Goal: Task Accomplishment & Management: Manage account settings

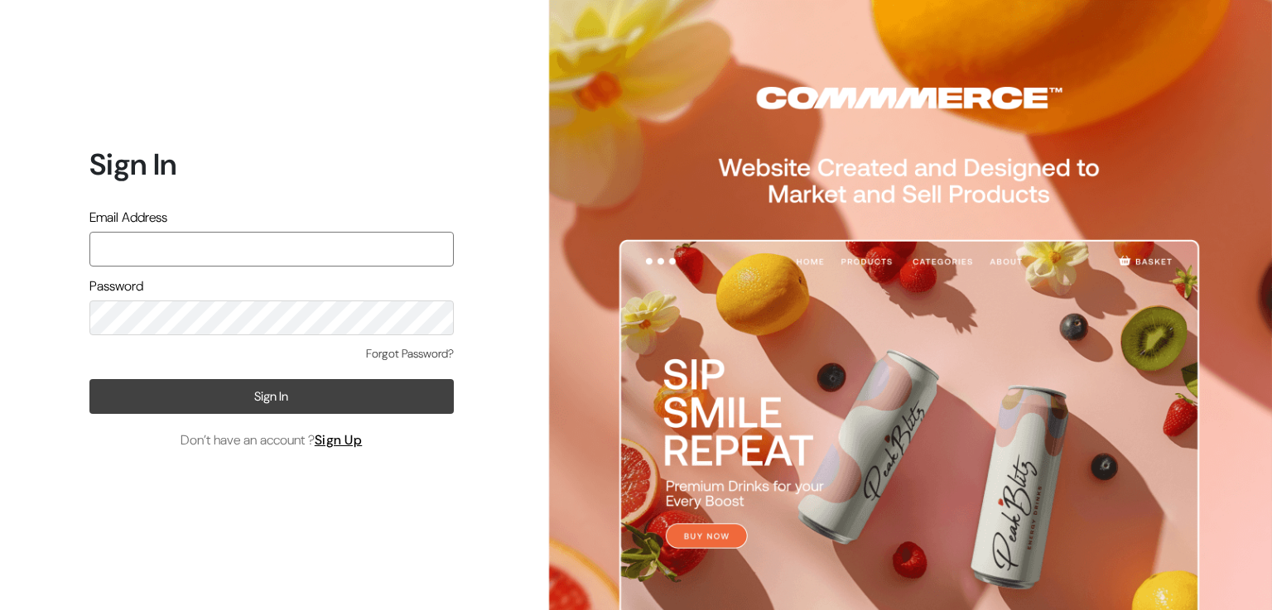
type input "aadhira.jewellery21@gmail.com"
click at [269, 384] on button "Sign In" at bounding box center [271, 396] width 364 height 35
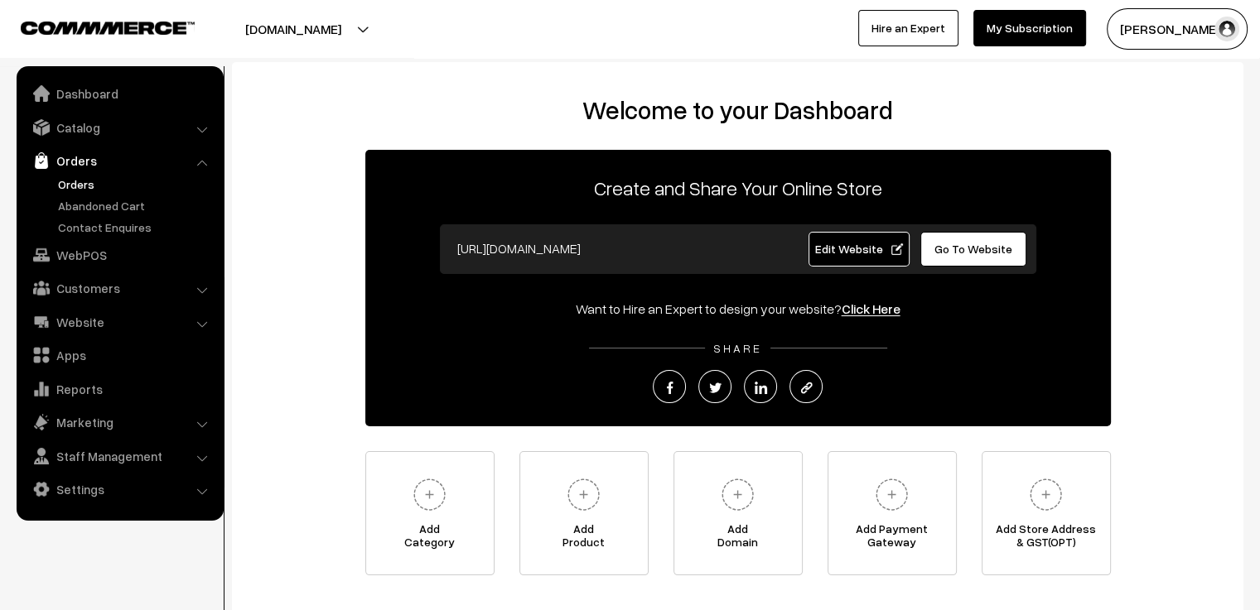
click at [80, 185] on link "Orders" at bounding box center [136, 184] width 164 height 17
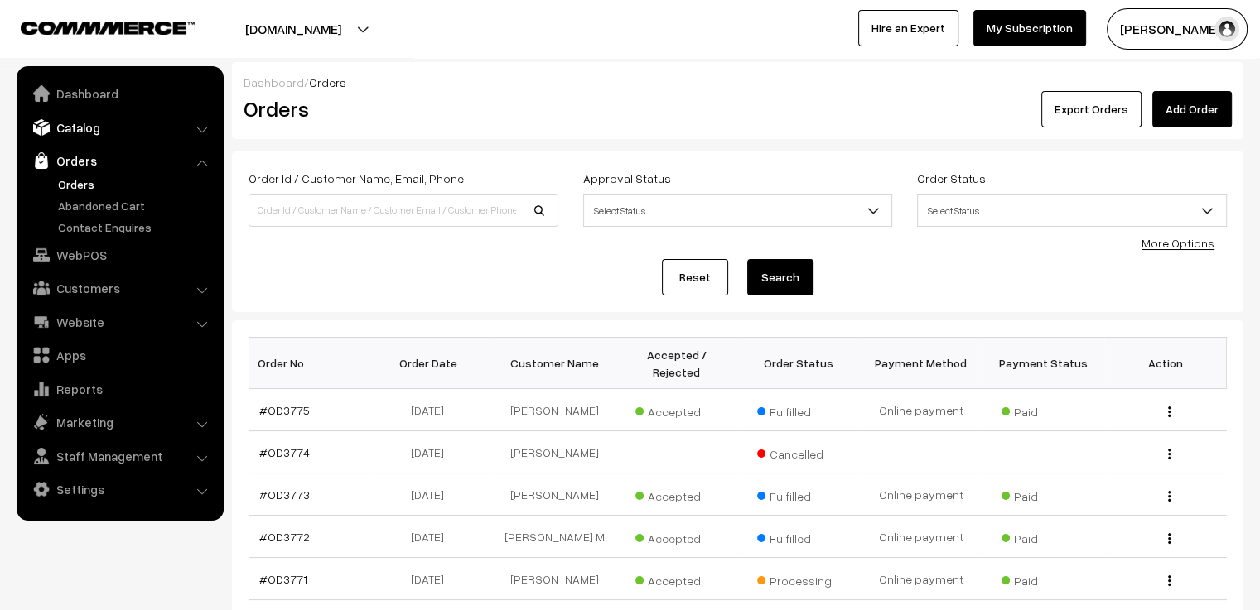
click at [72, 129] on link "Catalog" at bounding box center [119, 128] width 197 height 30
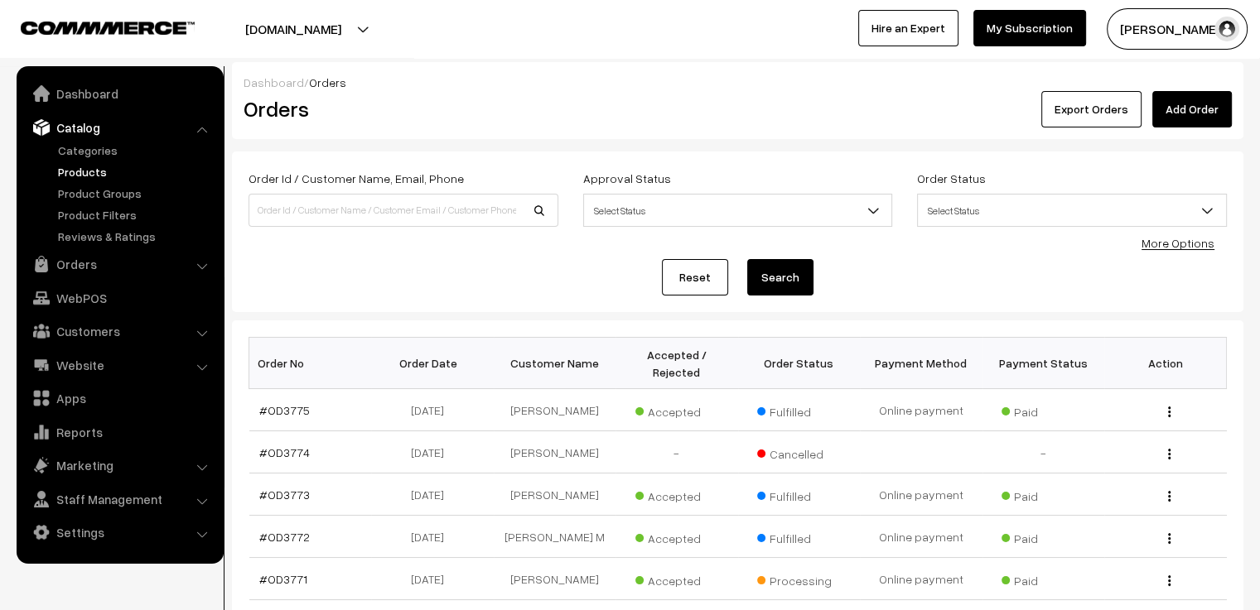
click at [75, 167] on link "Products" at bounding box center [136, 171] width 164 height 17
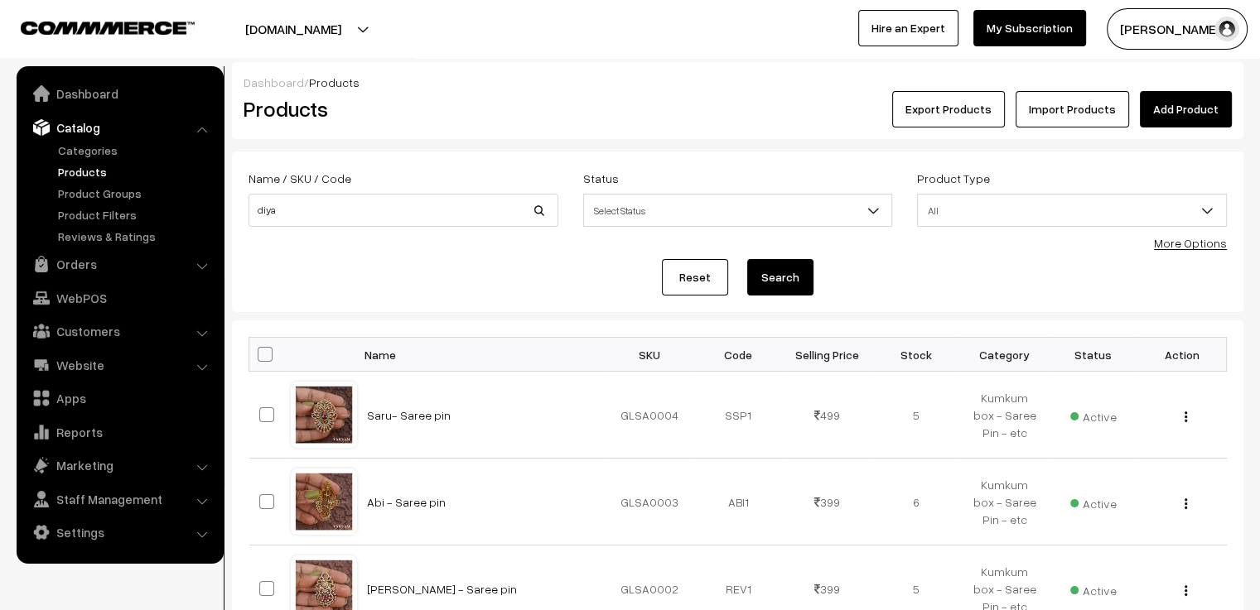
type input "diya"
click at [775, 275] on button "Search" at bounding box center [780, 277] width 66 height 36
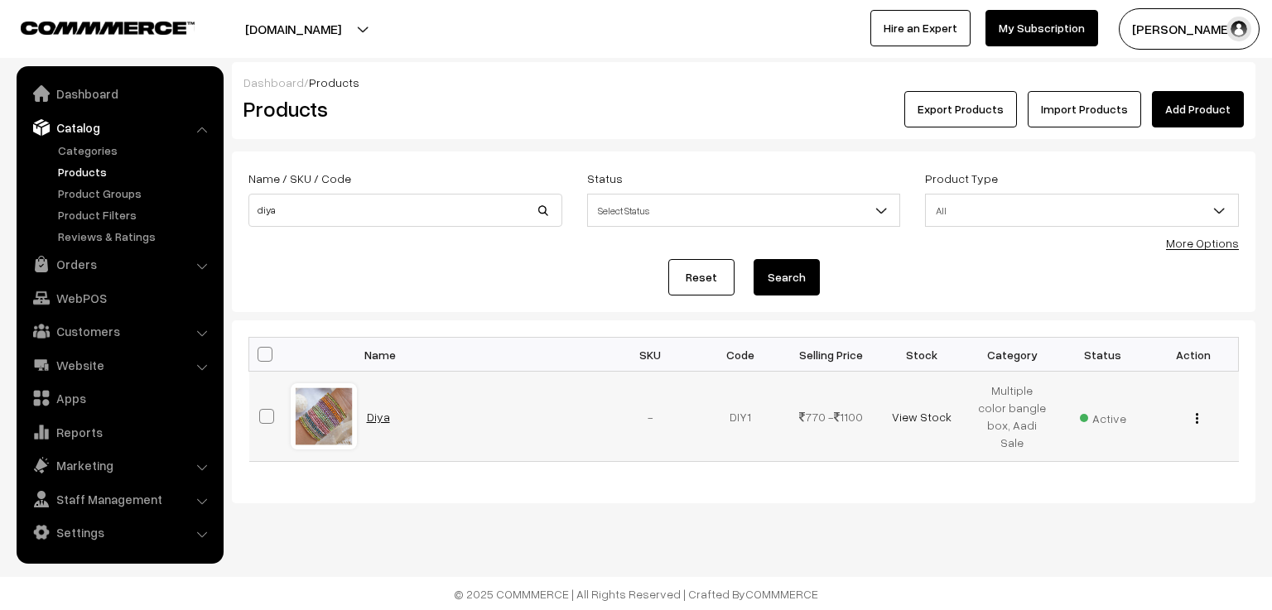
click at [368, 413] on link "Diya" at bounding box center [378, 417] width 23 height 14
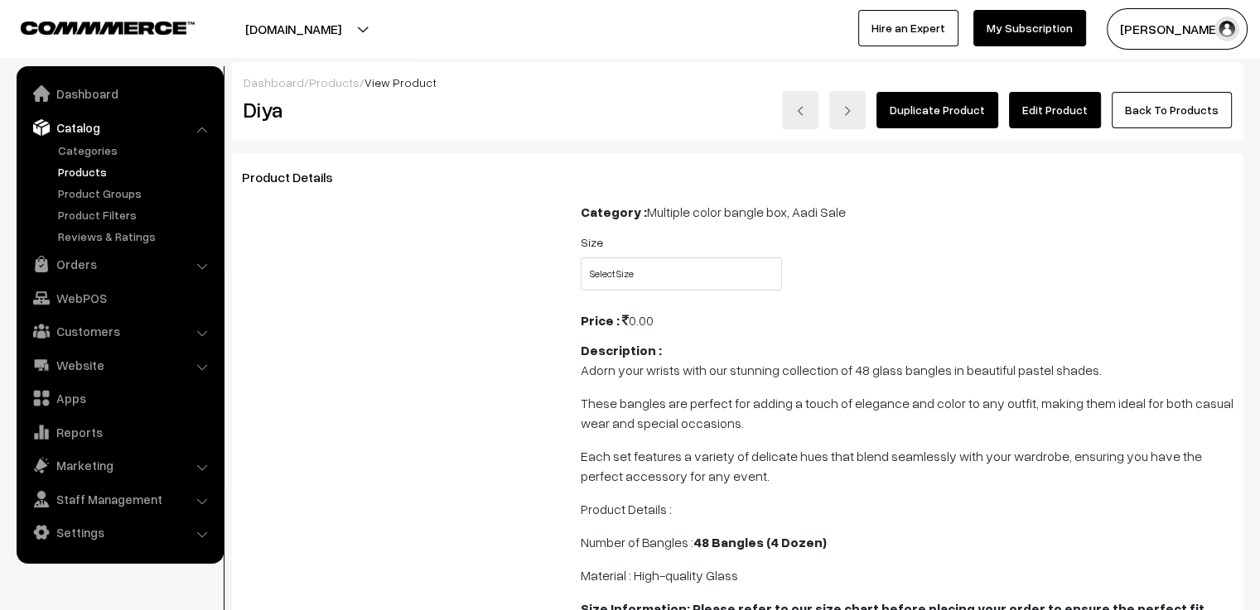
click at [1057, 112] on link "Edit Product" at bounding box center [1055, 110] width 92 height 36
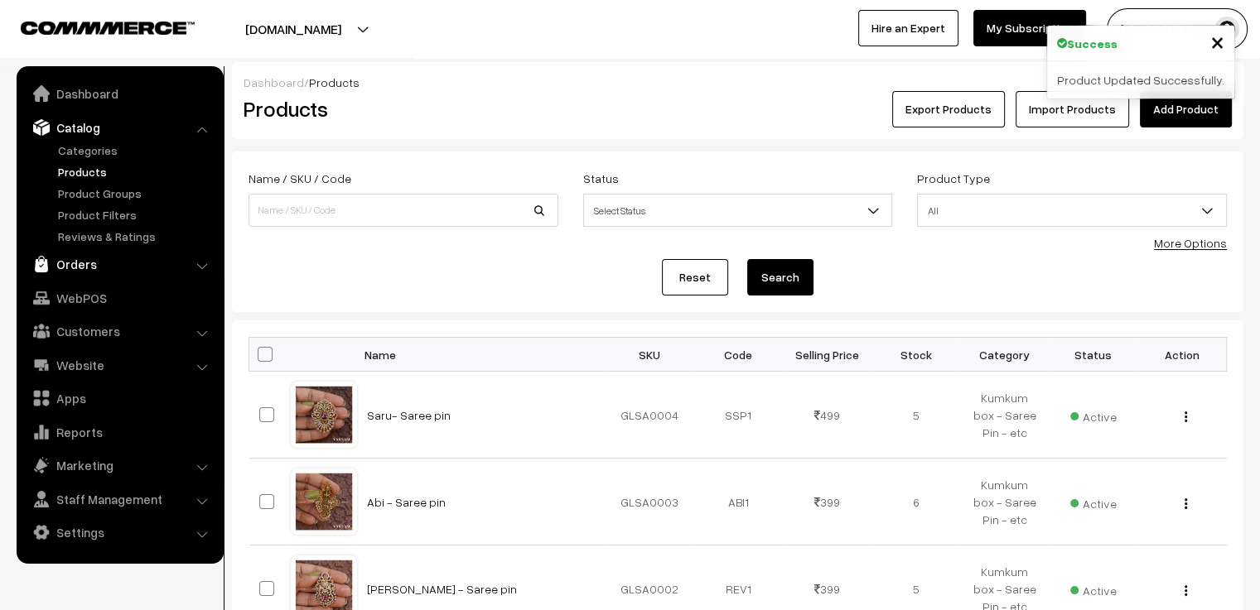
click at [70, 265] on link "Orders" at bounding box center [119, 264] width 197 height 30
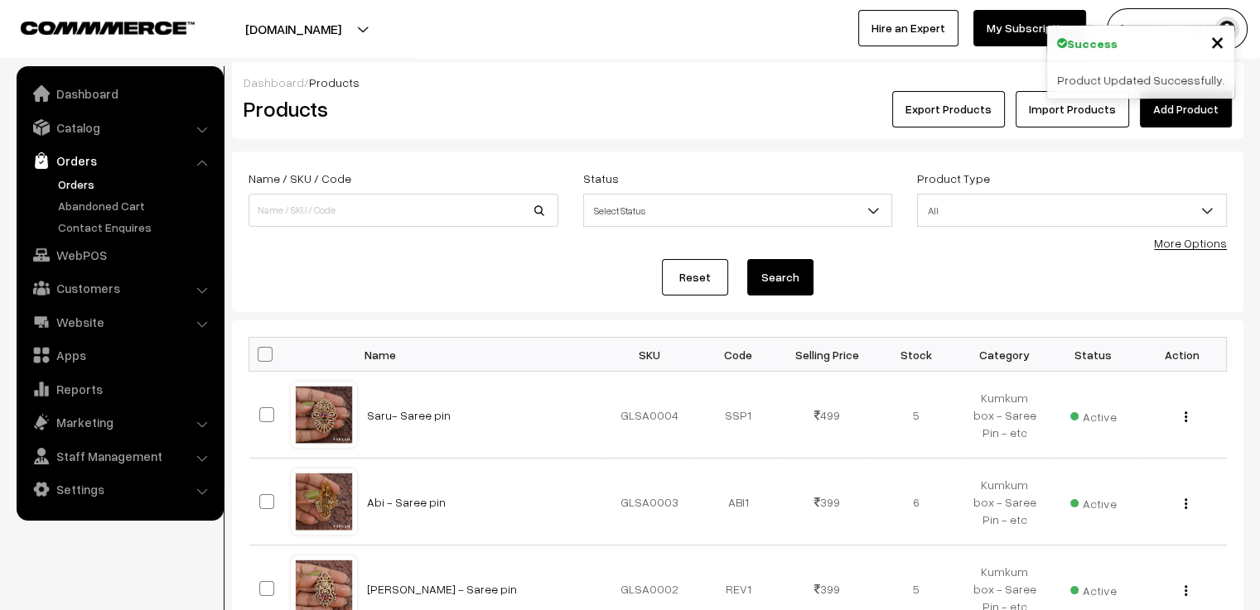
click at [80, 190] on link "Orders" at bounding box center [136, 184] width 164 height 17
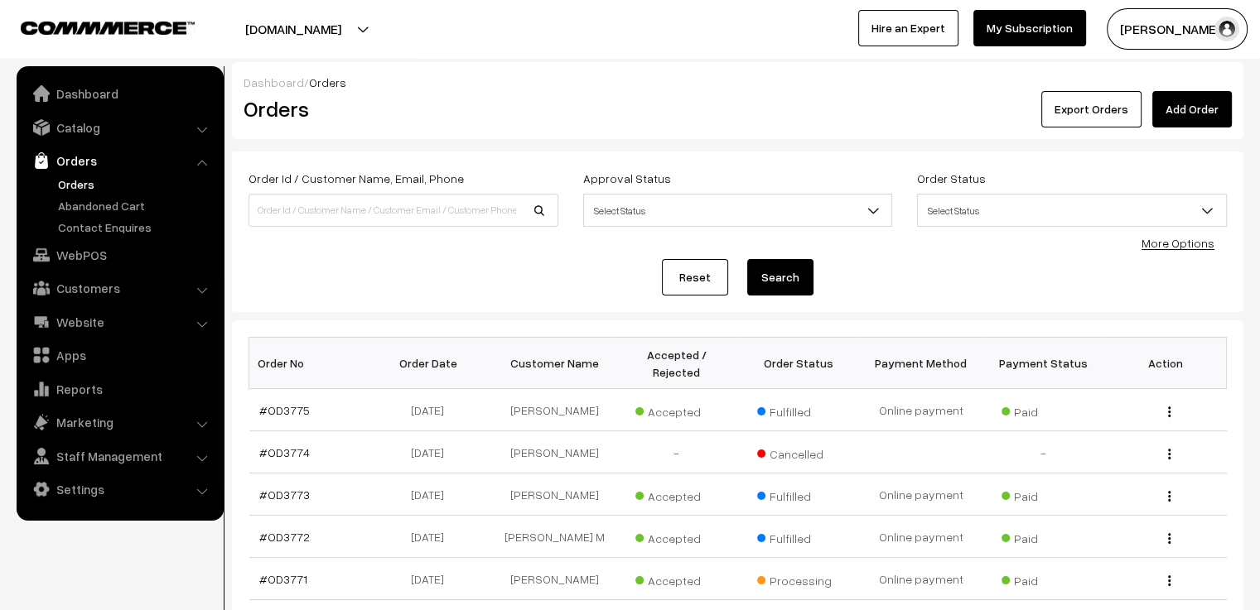
click at [1186, 102] on link "Add Order" at bounding box center [1192, 109] width 80 height 36
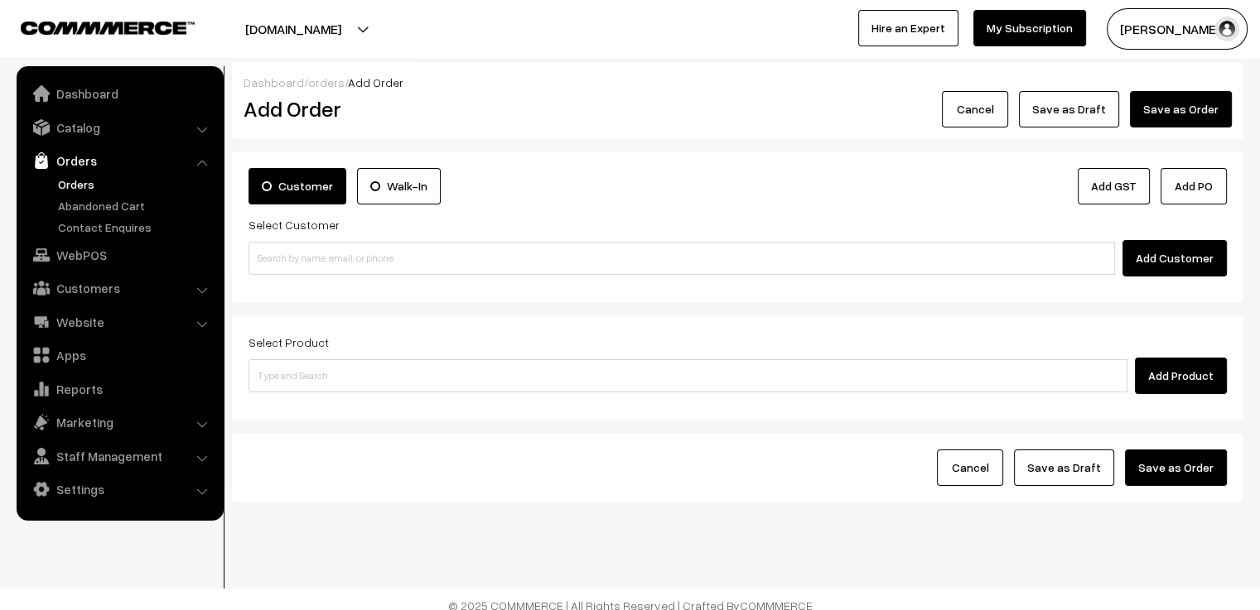
click at [386, 178] on label "Walk-In" at bounding box center [399, 186] width 84 height 36
click at [0, 0] on input "Walk-In" at bounding box center [0, 0] width 0 height 0
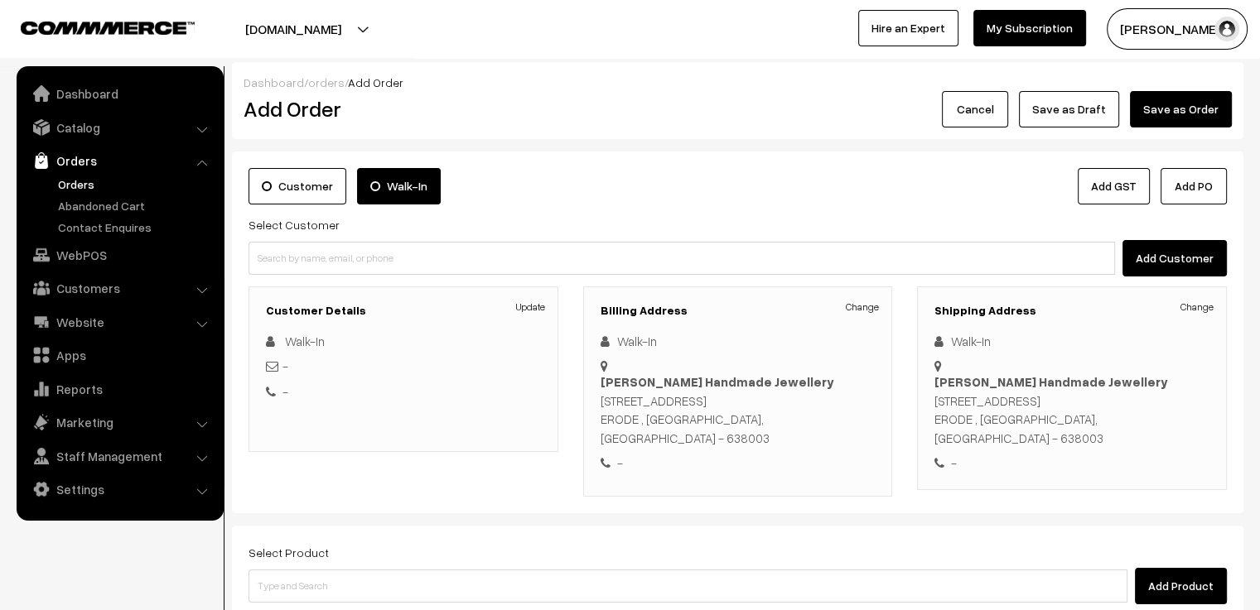
click at [314, 183] on label "Customer" at bounding box center [298, 186] width 98 height 36
click at [0, 0] on input "Customer" at bounding box center [0, 0] width 0 height 0
click at [1194, 253] on button "Add Customer" at bounding box center [1174, 258] width 104 height 36
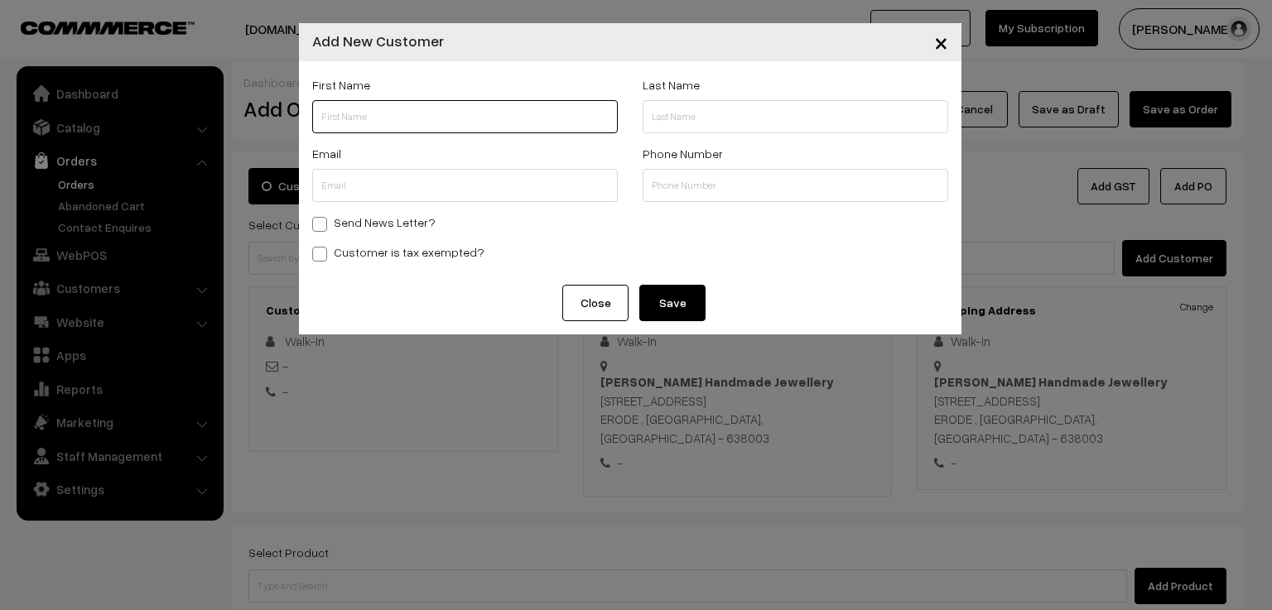
click at [345, 113] on input "text" at bounding box center [465, 116] width 306 height 33
paste input "Ajay Alphius"
drag, startPoint x: 340, startPoint y: 121, endPoint x: 374, endPoint y: 120, distance: 33.1
click at [374, 120] on input "Ajay Alphius" at bounding box center [465, 116] width 306 height 33
type input "Ajay"
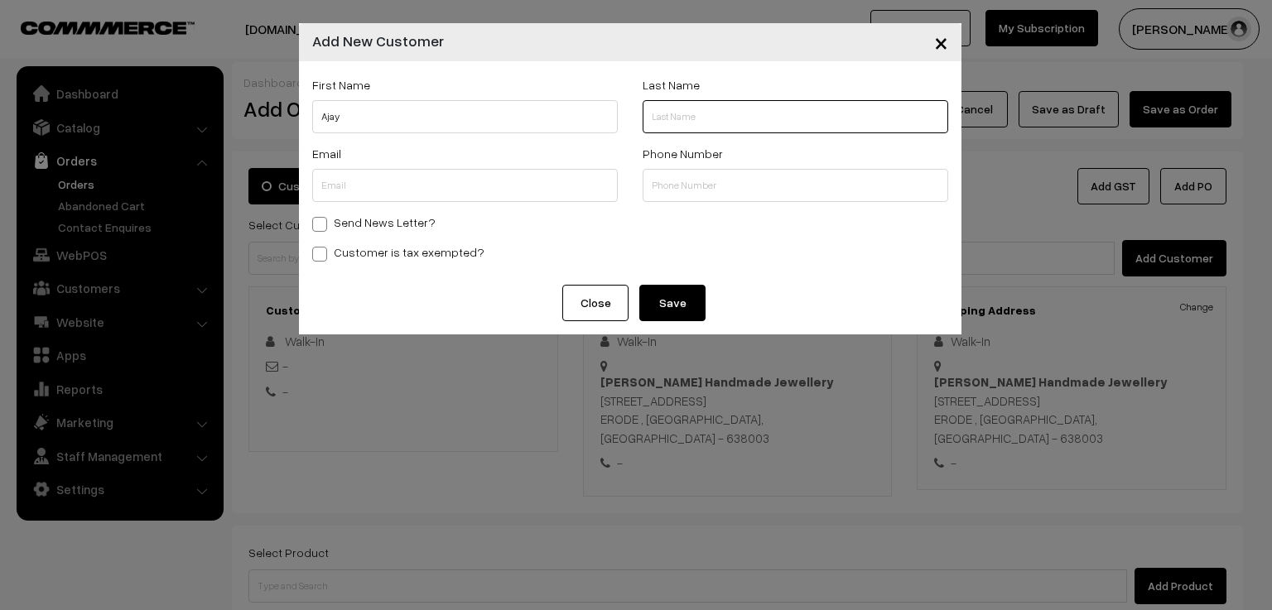
click at [692, 109] on input "text" at bounding box center [796, 116] width 306 height 33
paste input "Alphius"
type input "Alphius"
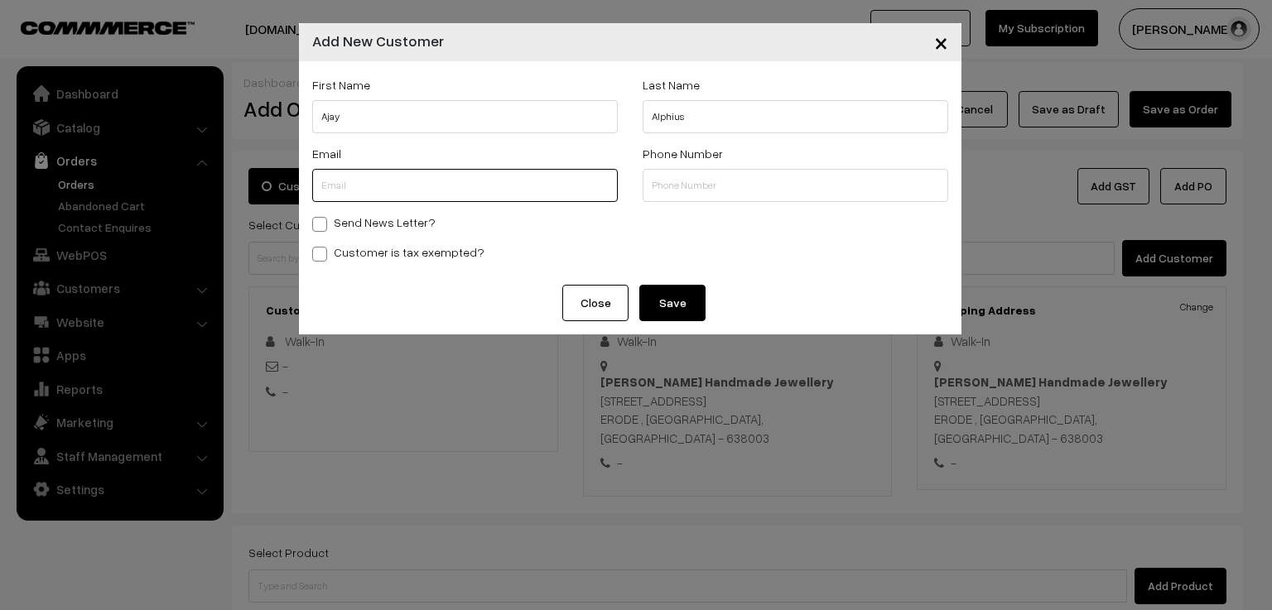
click at [417, 180] on input "text" at bounding box center [465, 185] width 306 height 33
paste input "[EMAIL_ADDRESS][DOMAIN_NAME]"
type input "[EMAIL_ADDRESS][DOMAIN_NAME]"
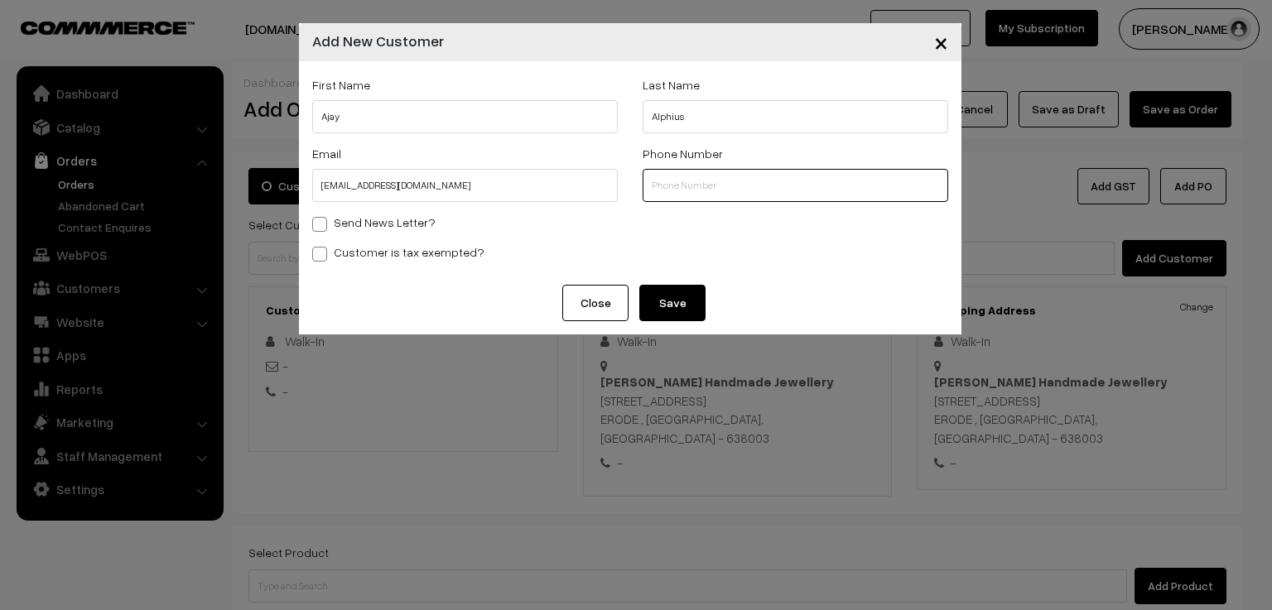
click at [688, 190] on input "text" at bounding box center [796, 185] width 306 height 33
paste input "9789965651"
type input "9789965651"
click at [656, 309] on button "Save" at bounding box center [672, 303] width 66 height 36
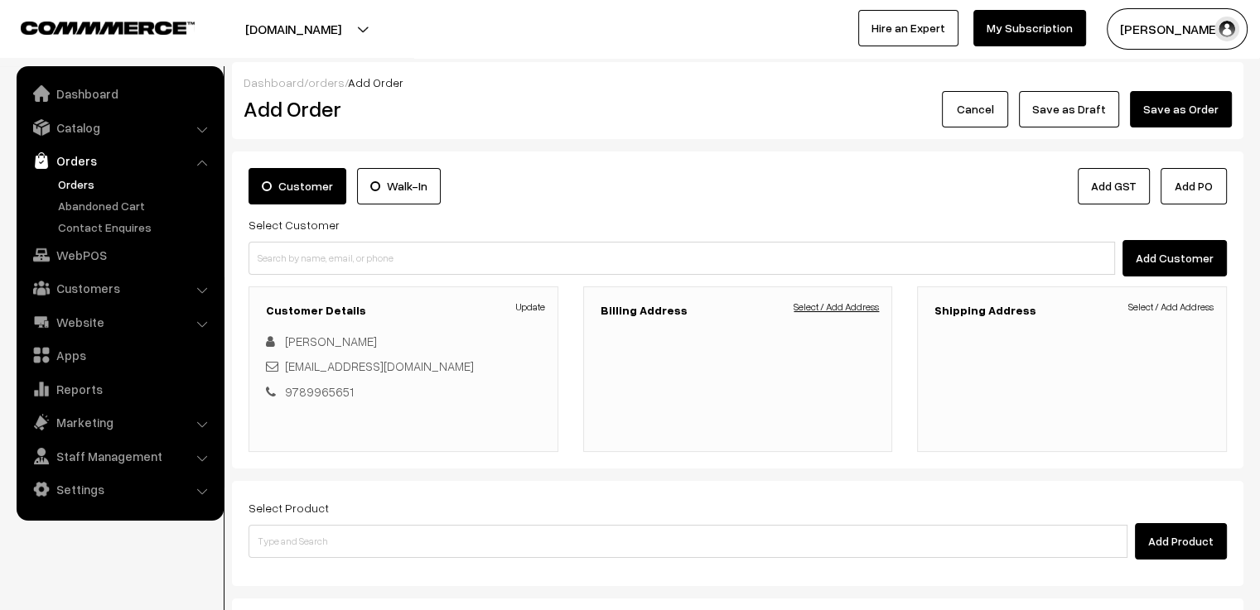
click at [824, 307] on link "Select / Add Address" at bounding box center [836, 307] width 85 height 15
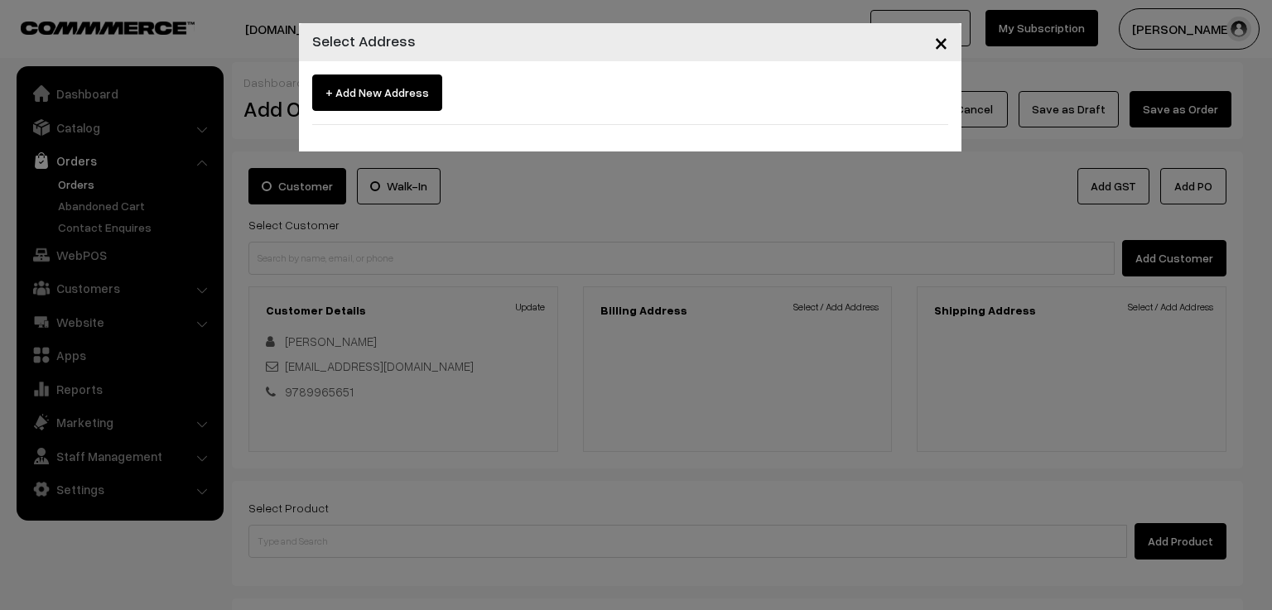
click at [396, 109] on span "+ Add New Address" at bounding box center [377, 93] width 130 height 36
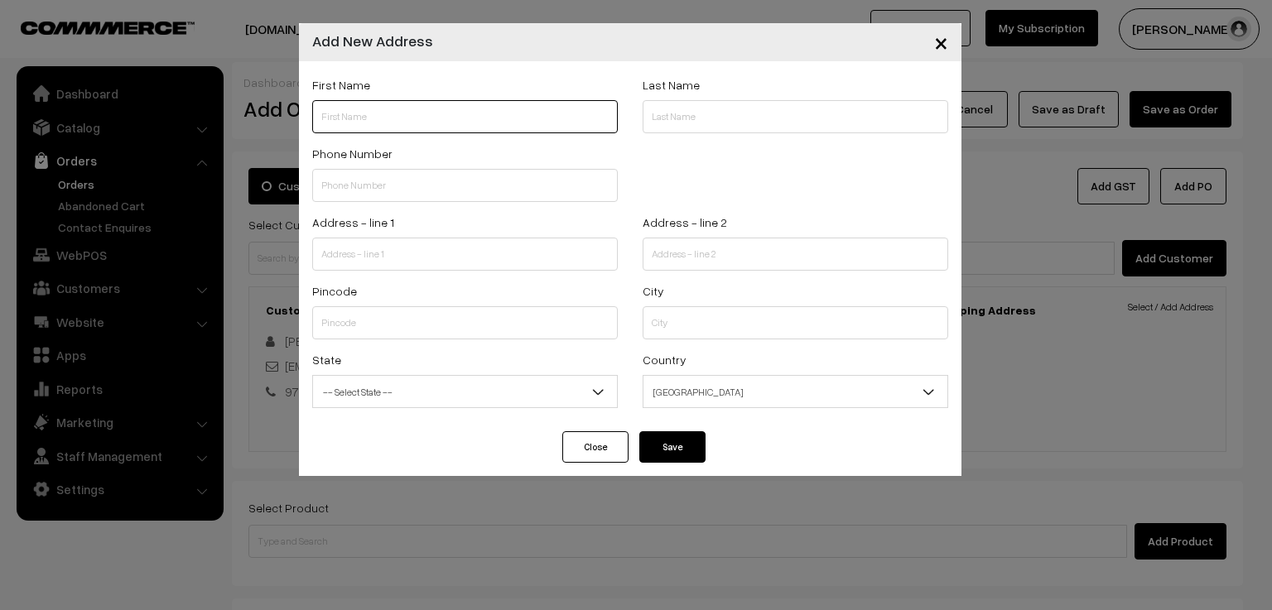
click at [349, 109] on input "text" at bounding box center [465, 116] width 306 height 33
paste input "Ajay Alphius"
drag, startPoint x: 340, startPoint y: 118, endPoint x: 380, endPoint y: 122, distance: 40.8
click at [380, 122] on input "Ajay Alphius" at bounding box center [465, 116] width 306 height 33
type input "Ajay"
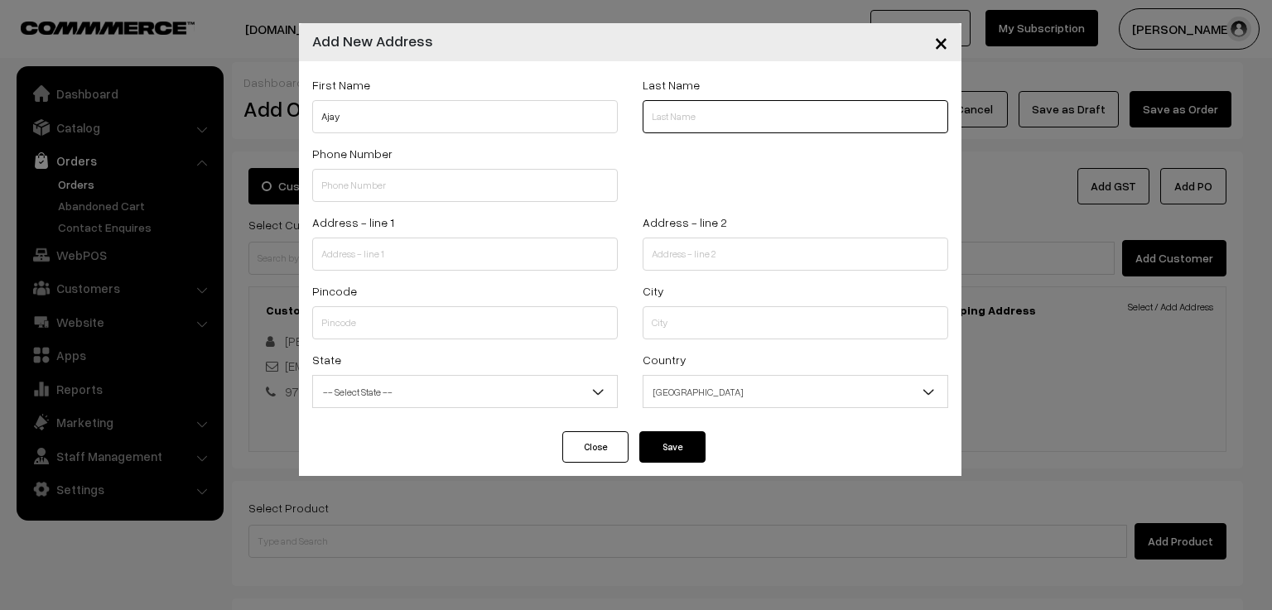
click at [670, 123] on input "text" at bounding box center [796, 116] width 306 height 33
paste input "Alphius"
type input "Alphius"
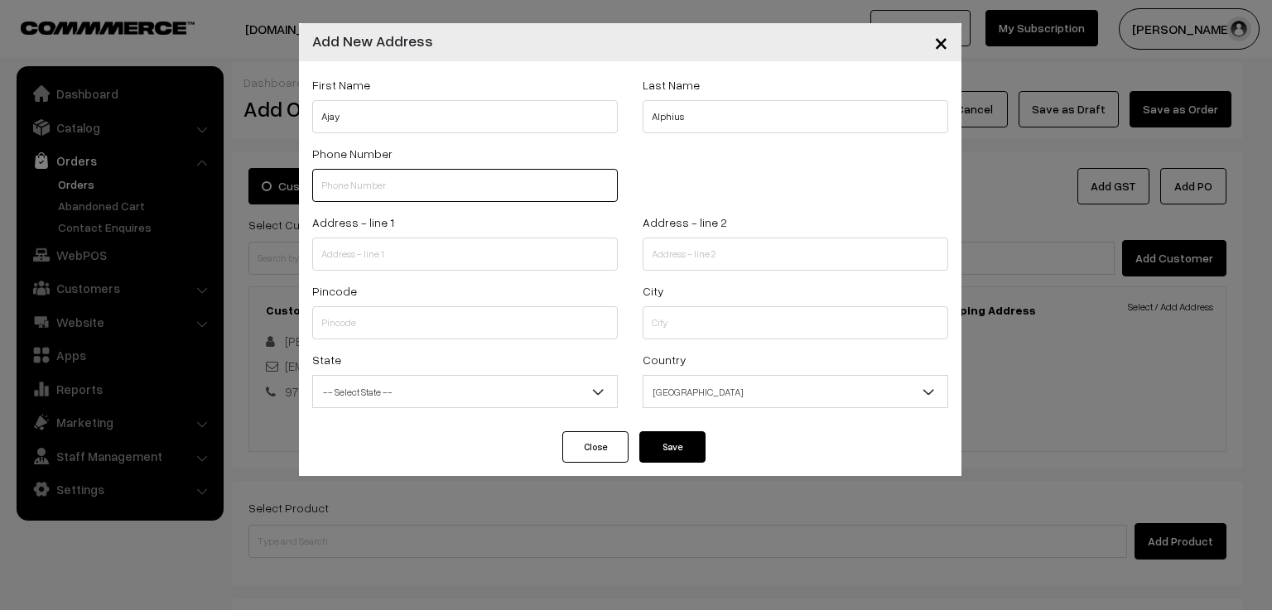
click at [368, 182] on input "text" at bounding box center [465, 185] width 306 height 33
paste input "9789965651"
type input "9789965651"
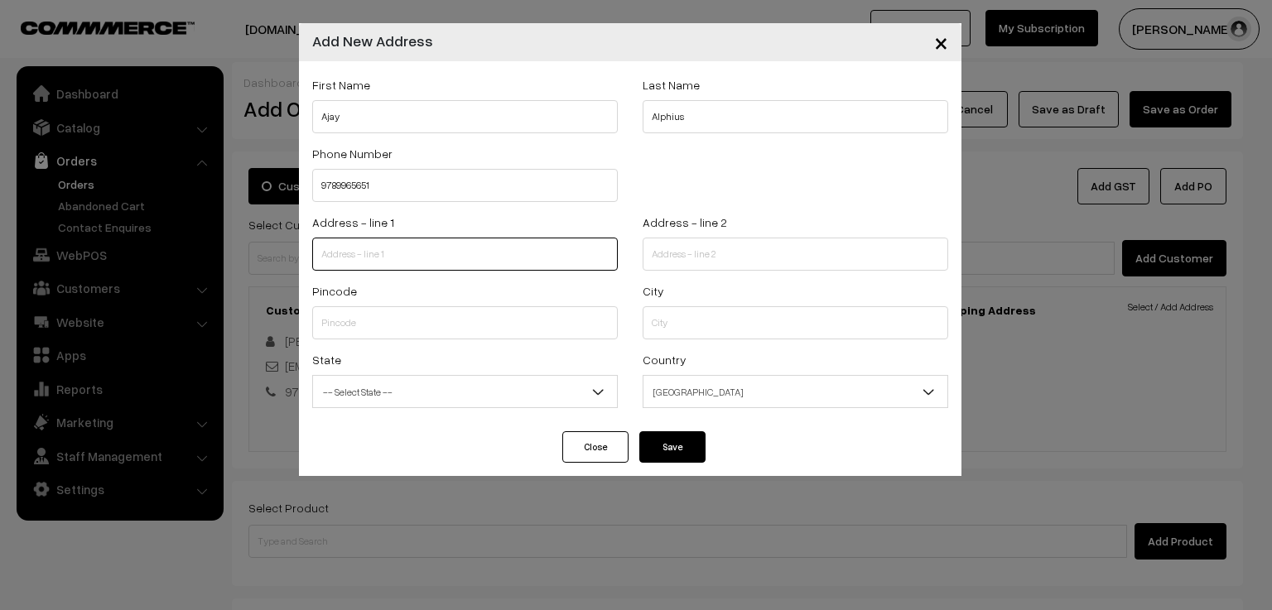
click at [379, 259] on input "text" at bounding box center [465, 254] width 306 height 33
paste input "4051 APPASWAMY Splendour Kamaraj Nagar Semmencheri"
type input "4051 APPASWAMY Splendour Kamaraj Nagar Semmencheri"
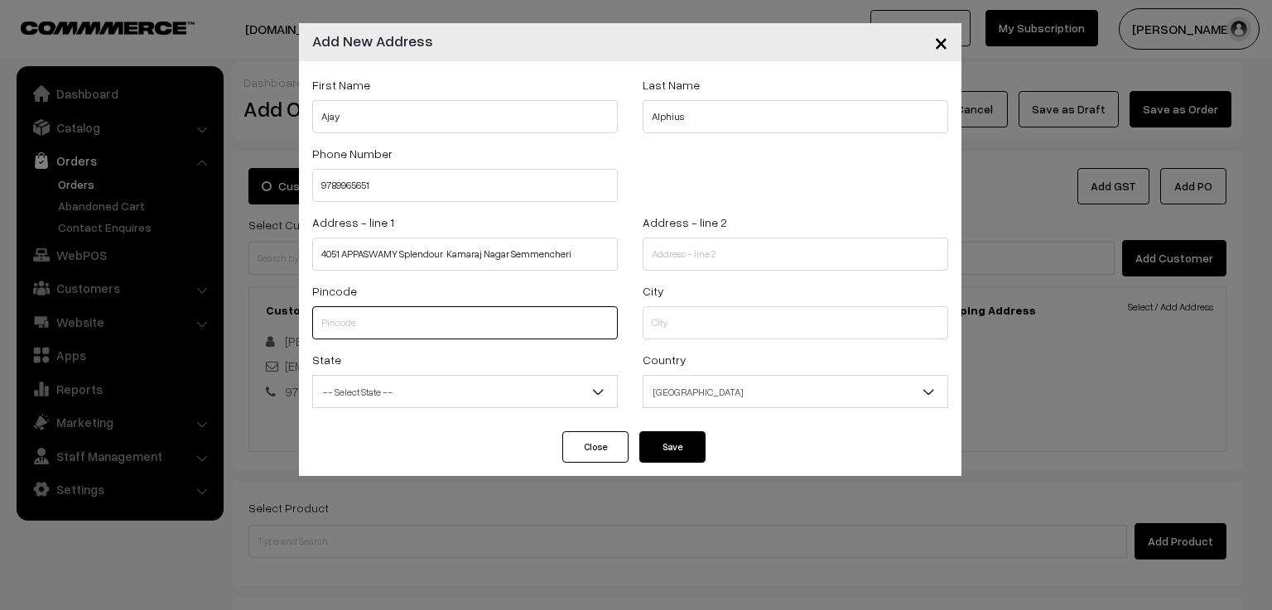
click at [365, 327] on input "text" at bounding box center [465, 322] width 306 height 33
paste input "600119"
type input "600119"
select select "Tamil Nadu"
type input "600119"
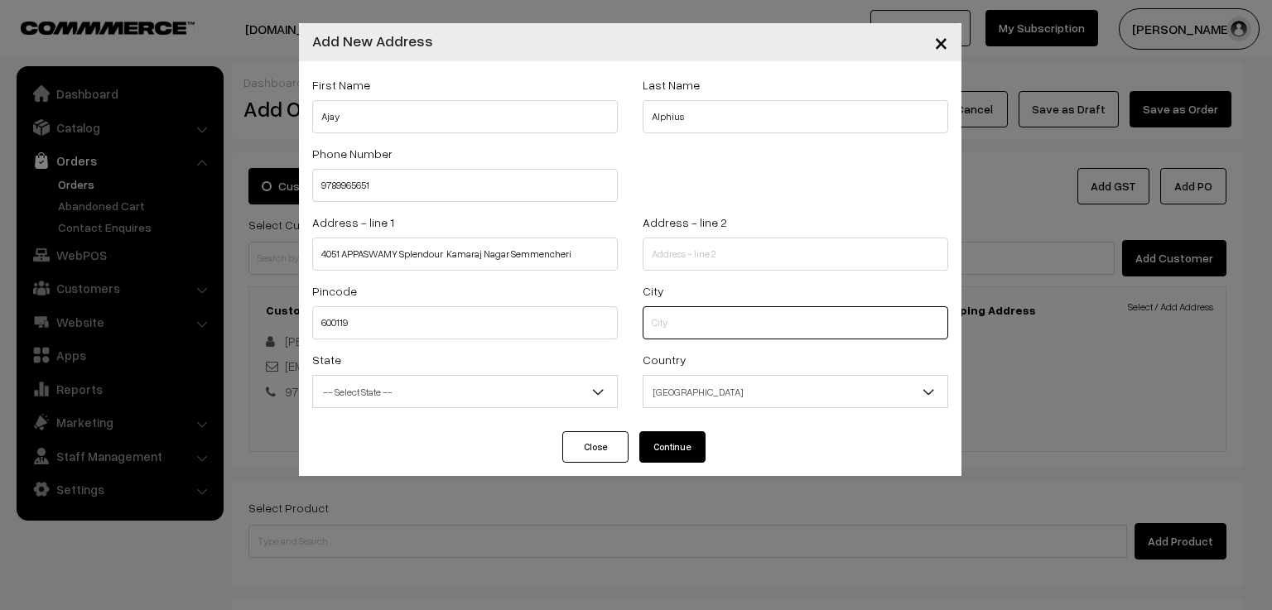
click at [674, 325] on input "text" at bounding box center [796, 322] width 306 height 33
paste input "Chennai"
type input "Chennai"
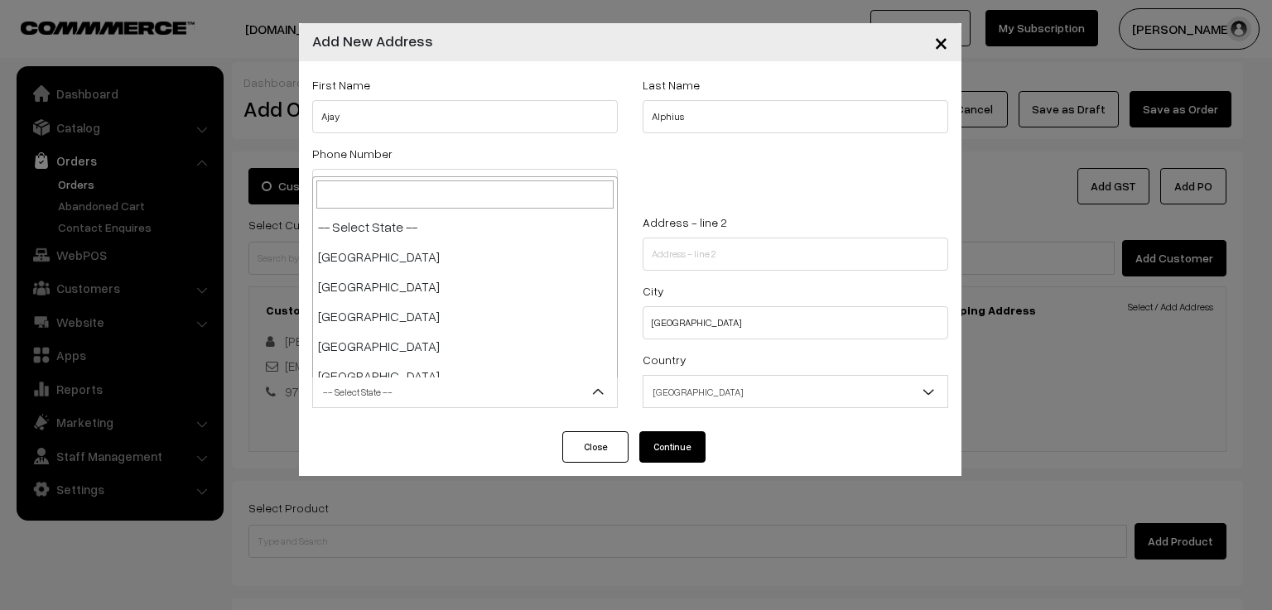
click at [539, 391] on span "-- Select State --" at bounding box center [465, 392] width 304 height 29
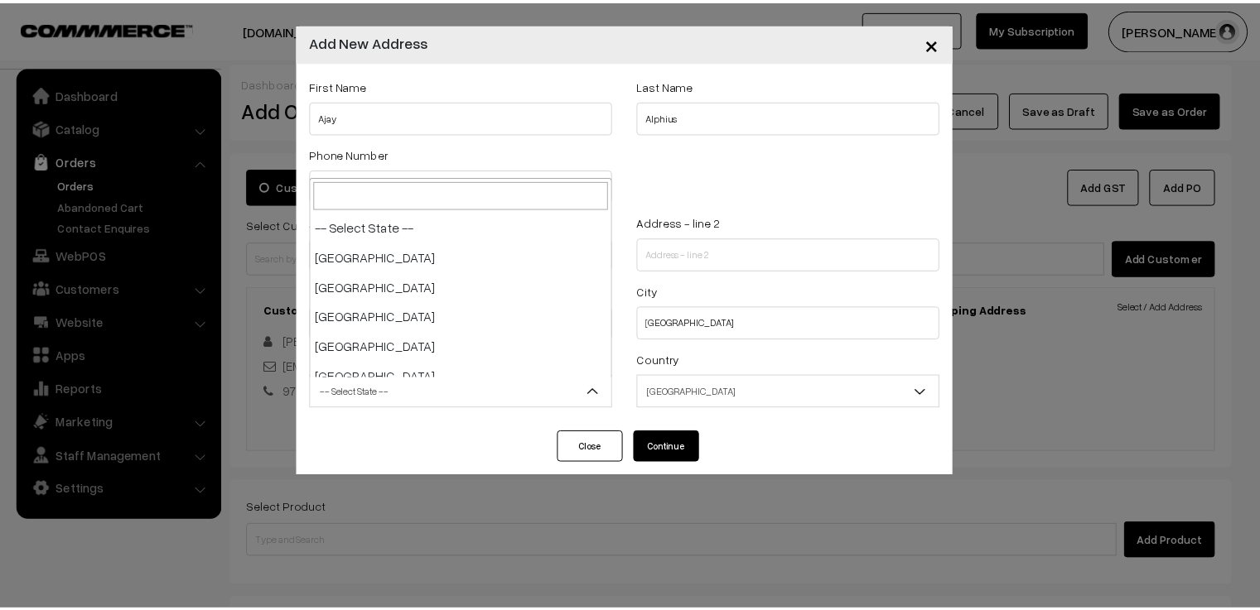
scroll to position [865, 0]
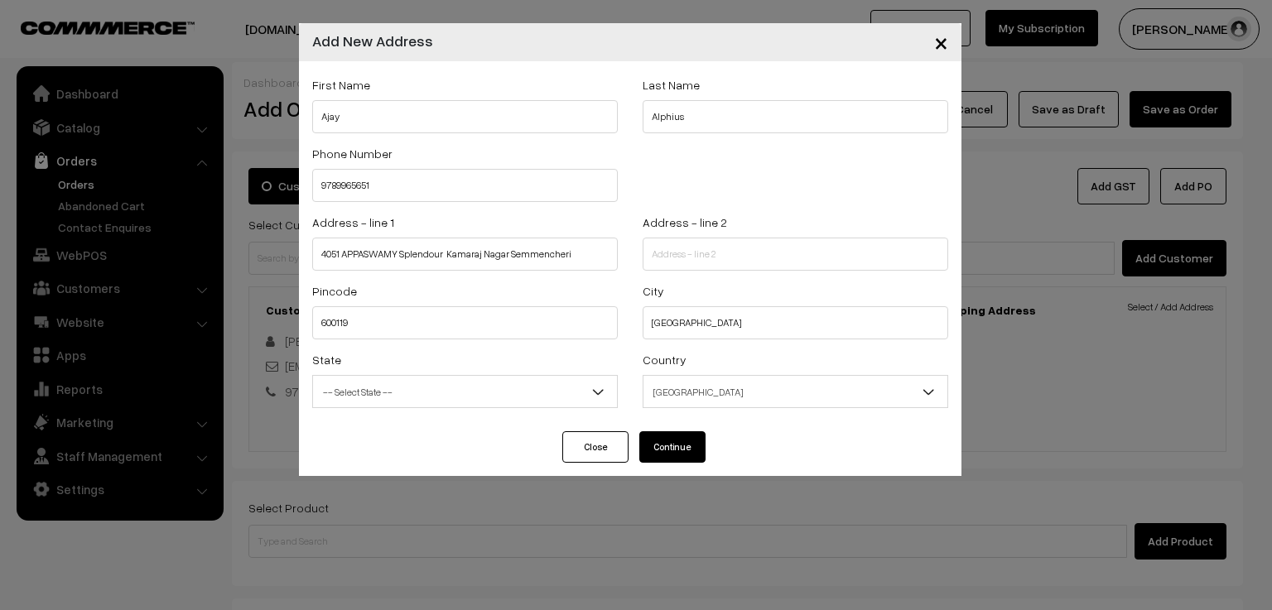
click at [670, 456] on button "Continue" at bounding box center [672, 447] width 66 height 31
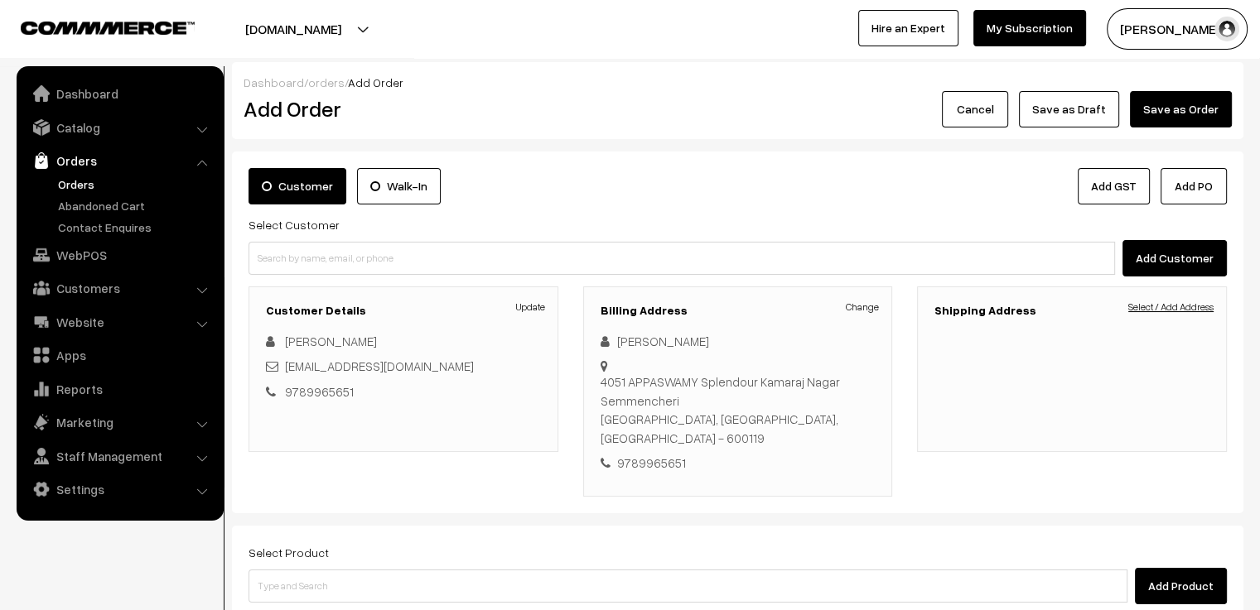
click at [1140, 310] on link "Select / Add Address" at bounding box center [1170, 307] width 85 height 15
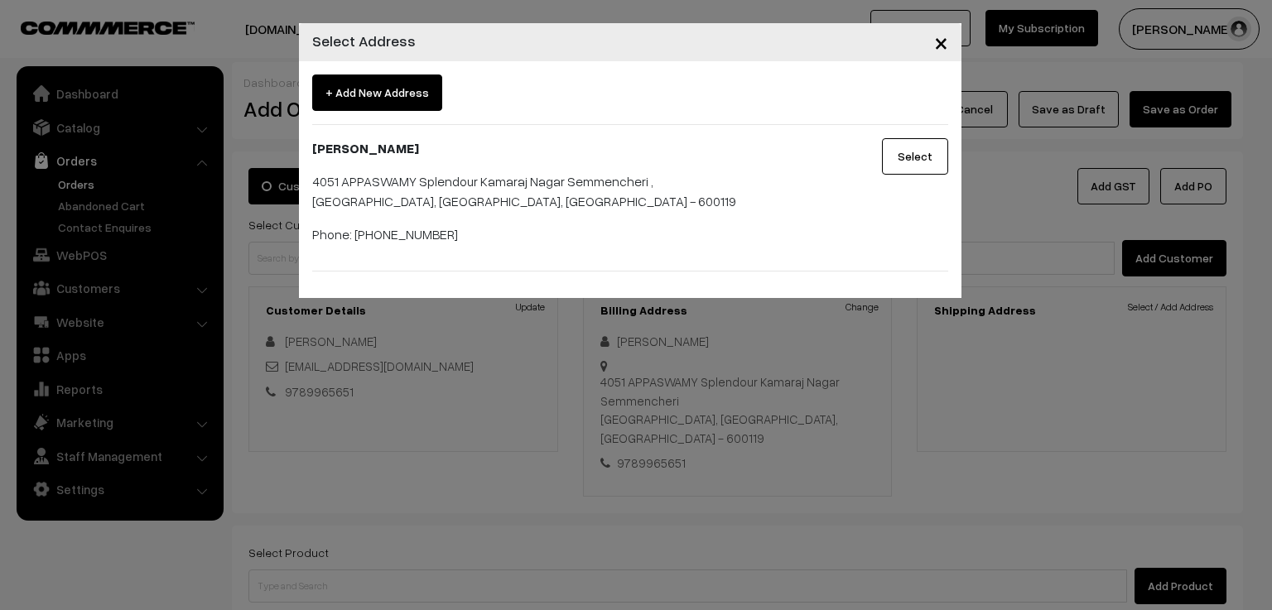
click at [912, 151] on button "Select" at bounding box center [915, 156] width 66 height 36
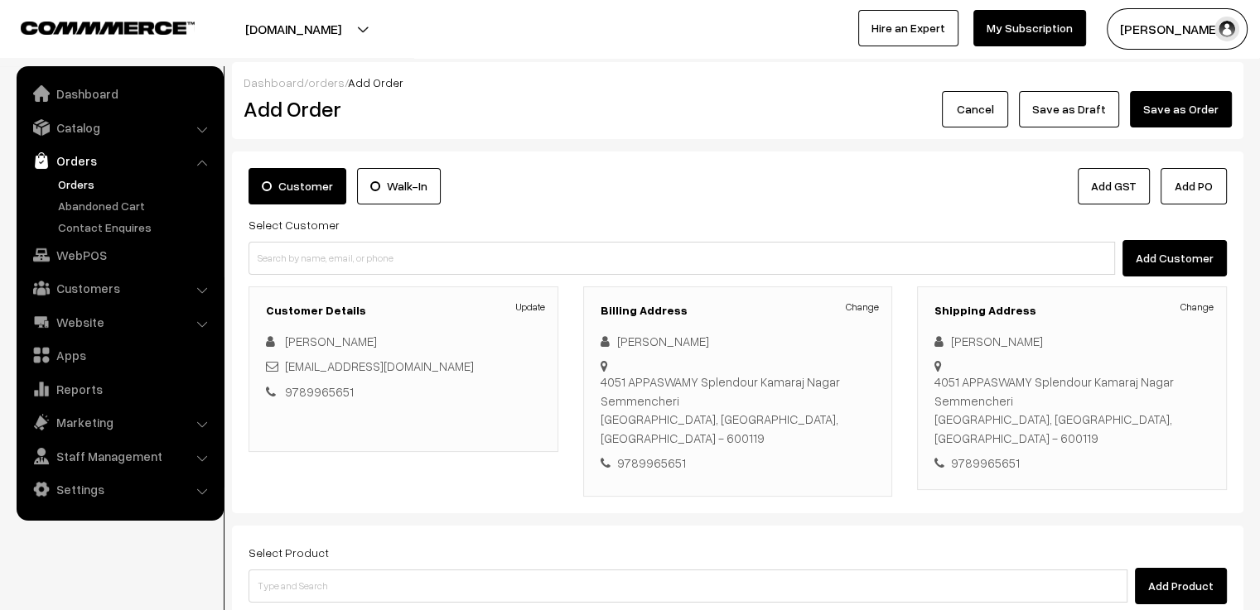
scroll to position [202, 0]
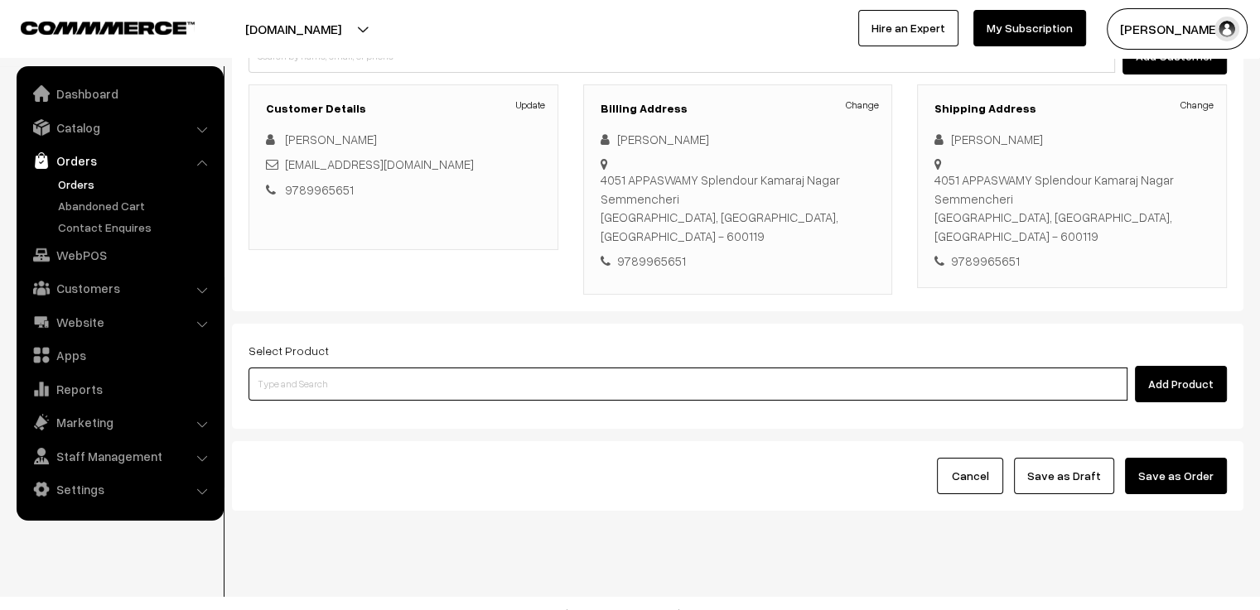
click at [475, 368] on input at bounding box center [688, 384] width 879 height 33
type input "diya"
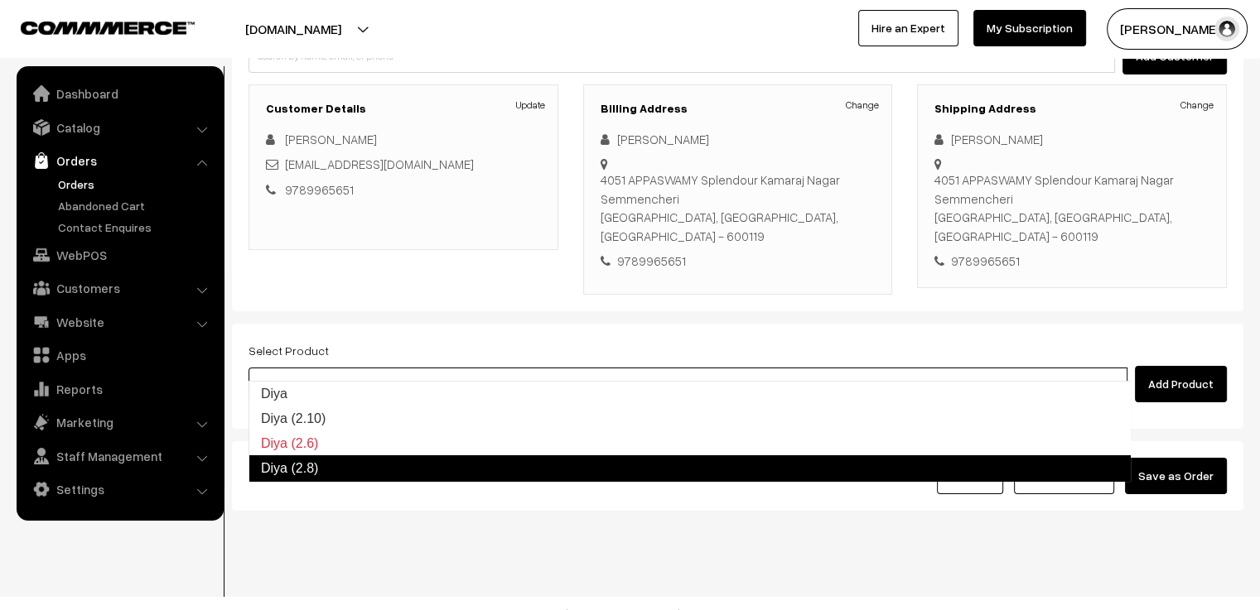
click at [374, 465] on link "Diya (2.8)" at bounding box center [690, 469] width 882 height 27
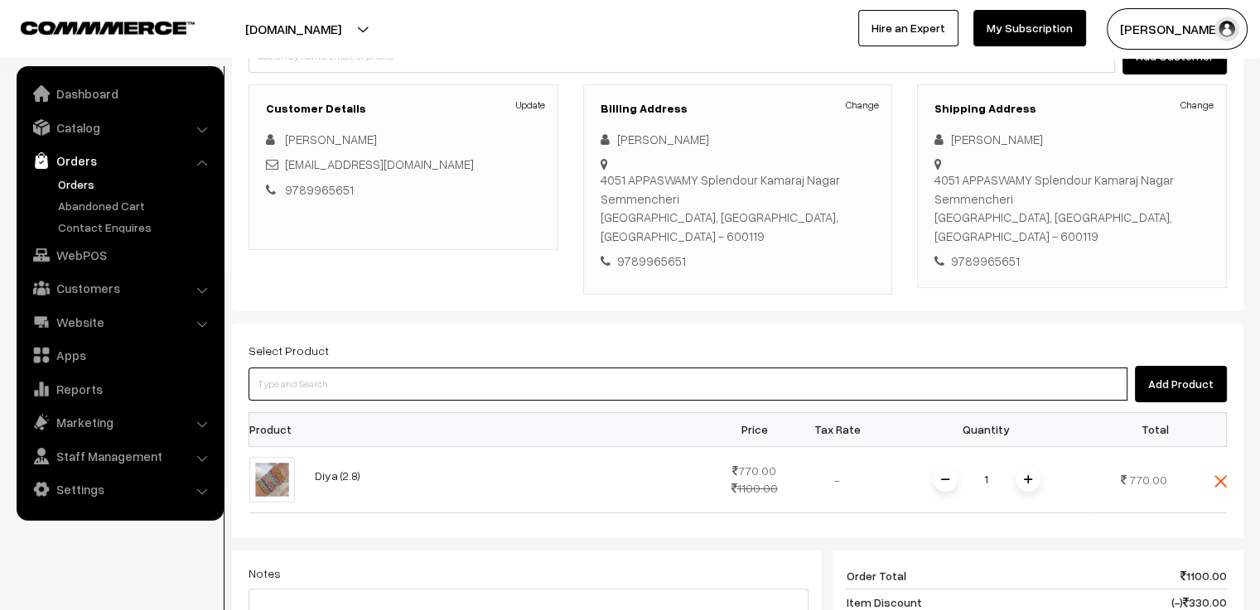
click at [393, 374] on input at bounding box center [688, 384] width 879 height 33
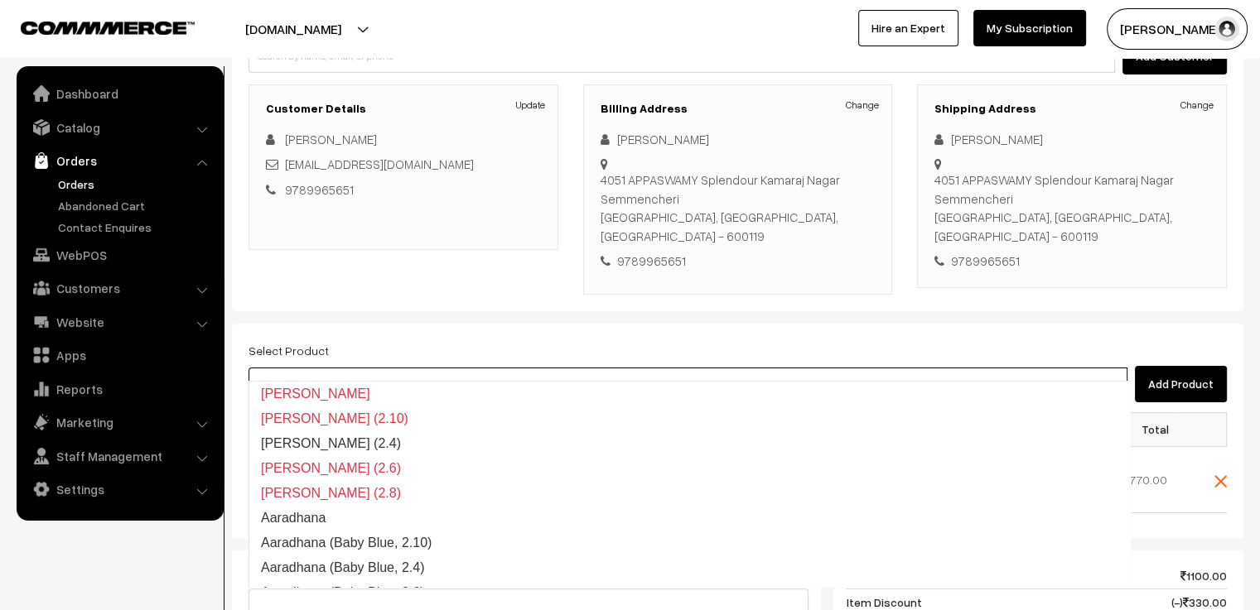
type input "aaradhana"
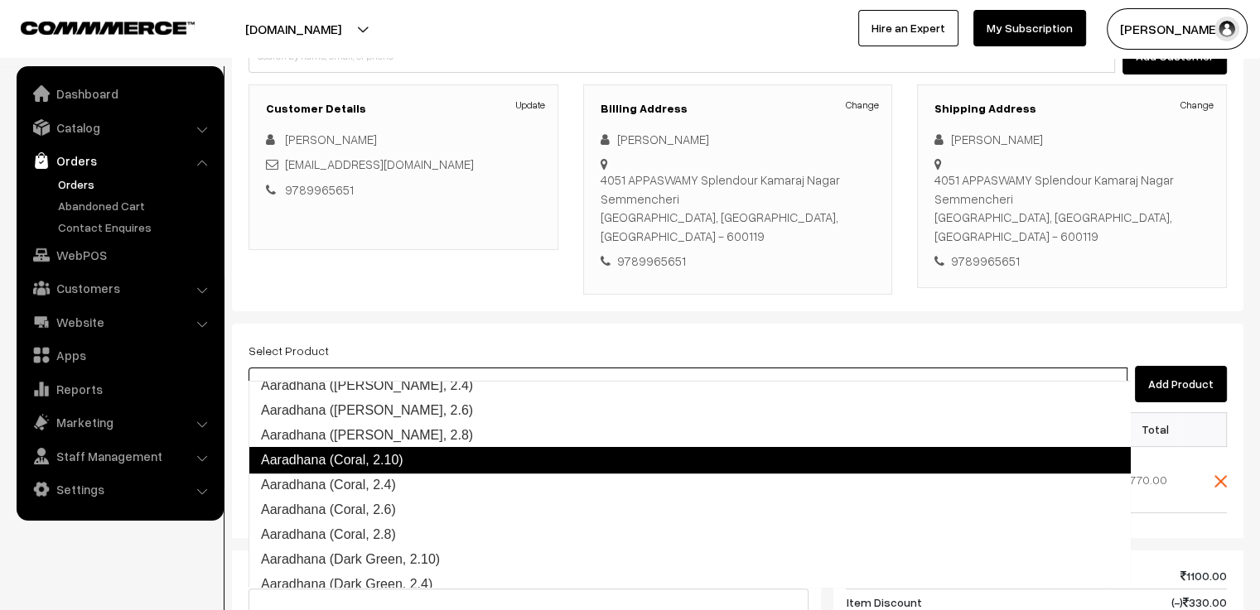
scroll to position [580, 0]
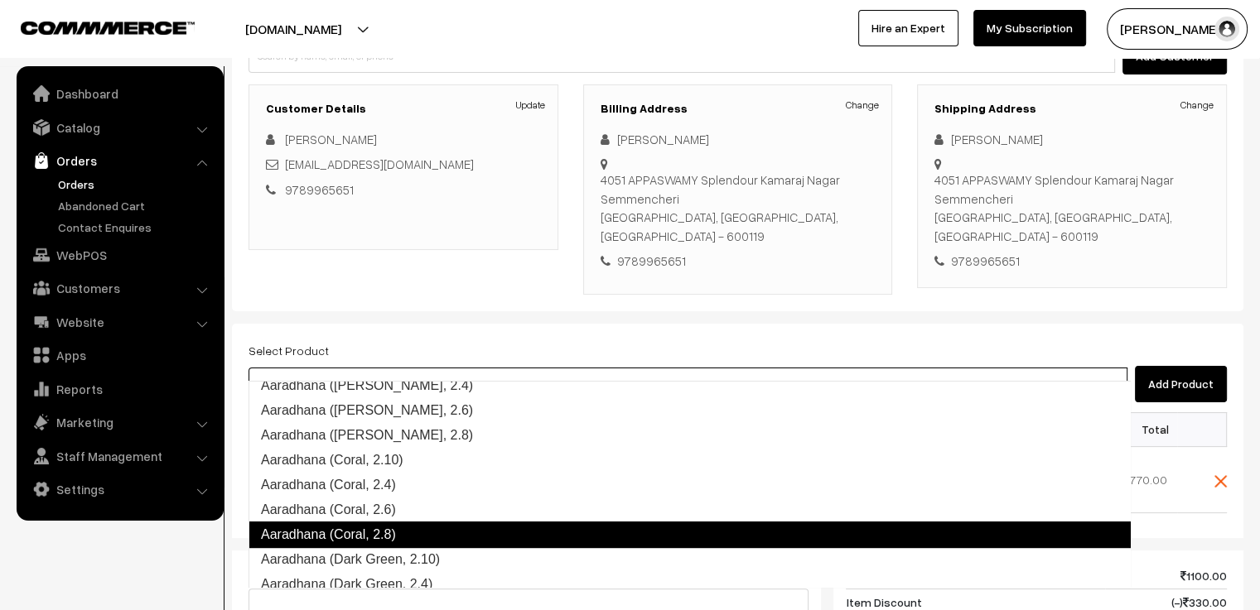
click at [409, 528] on link "Aaradhana (Coral, 2.8)" at bounding box center [690, 535] width 882 height 27
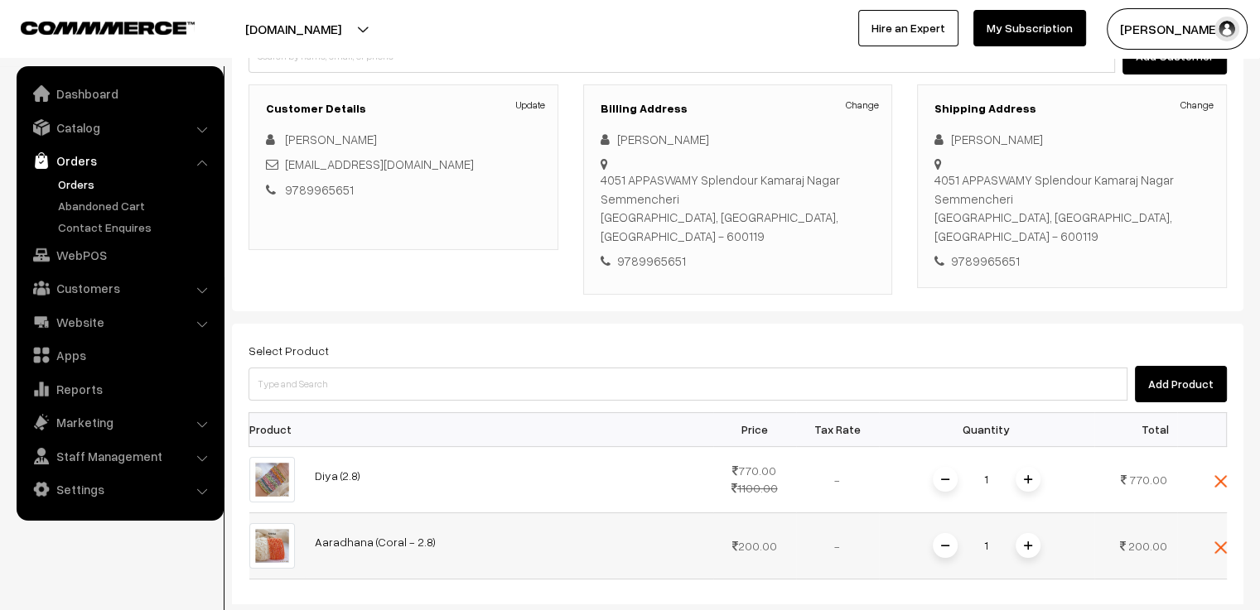
click at [1029, 542] on img at bounding box center [1028, 546] width 8 height 8
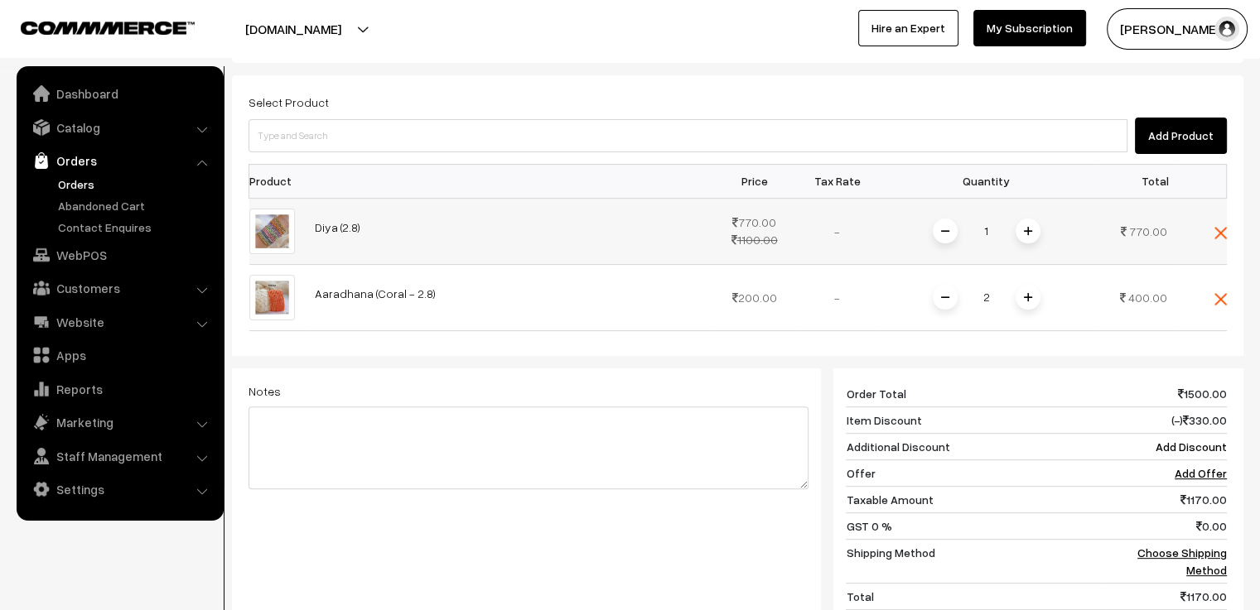
scroll to position [533, 0]
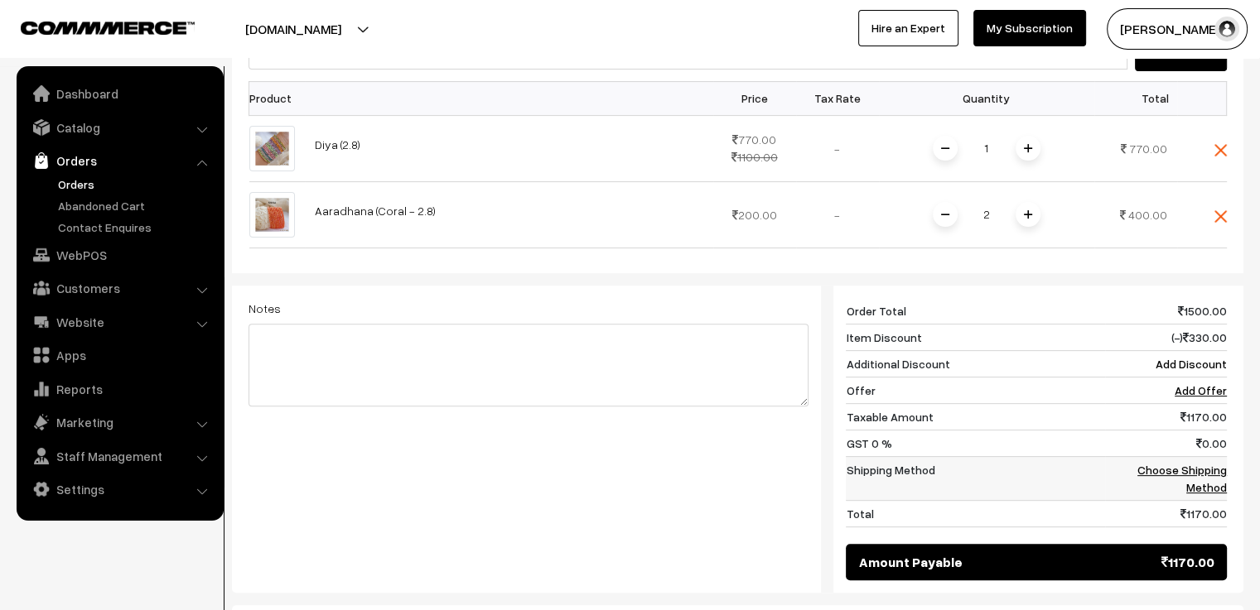
click at [1178, 463] on link "Choose Shipping Method" at bounding box center [1181, 478] width 89 height 31
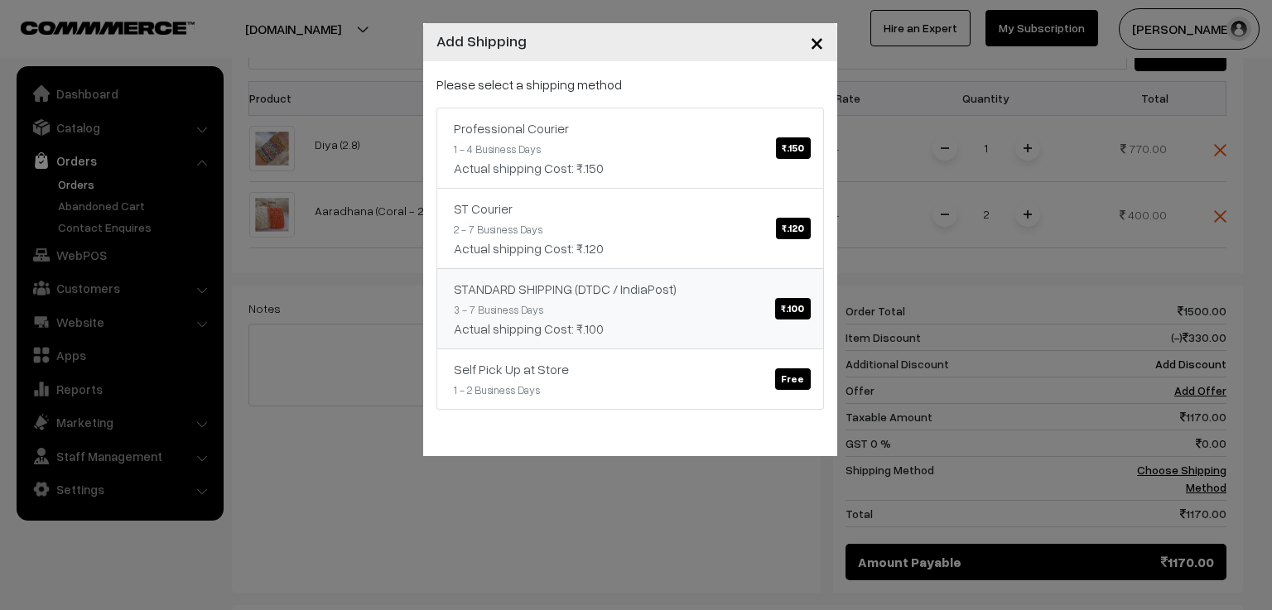
click at [610, 307] on link "STANDARD SHIPPING (DTDC / IndiaPost) ₹.100 3 - 7 Business Days Actual shipping …" at bounding box center [631, 308] width 388 height 81
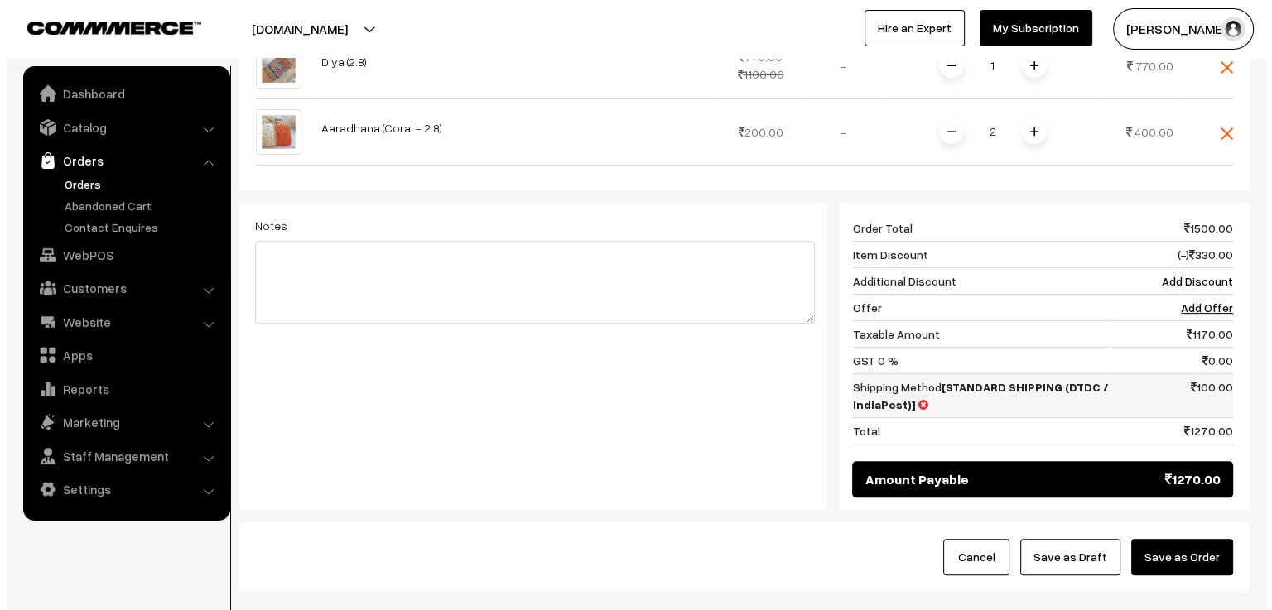
scroll to position [696, 0]
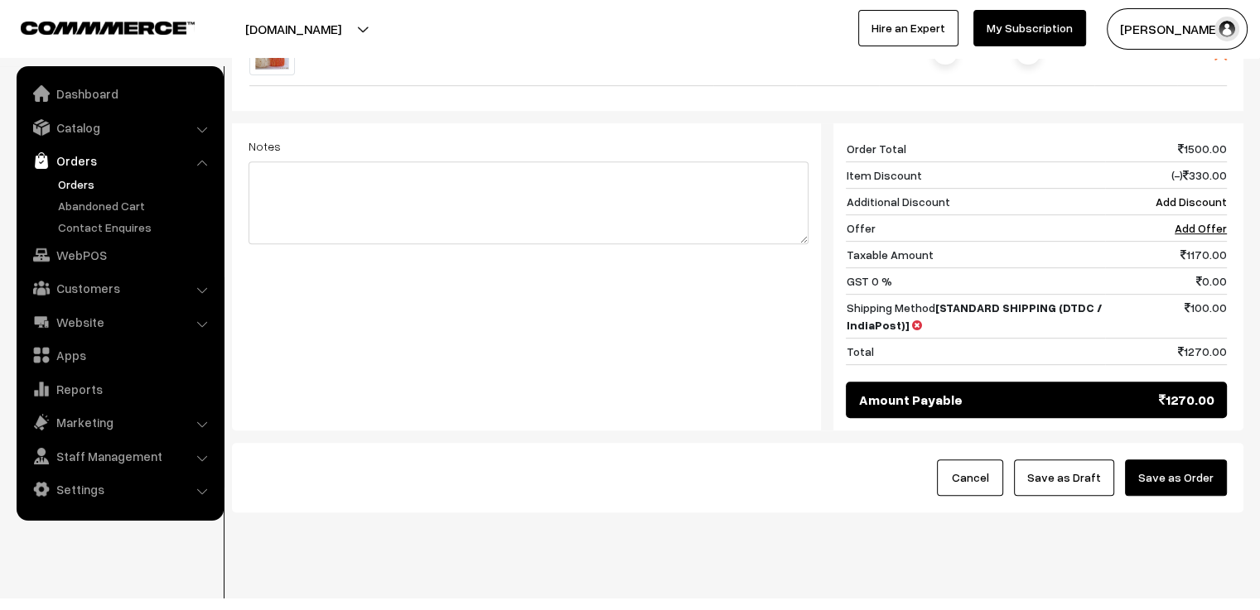
click at [1175, 461] on button "Save as Order" at bounding box center [1176, 478] width 102 height 36
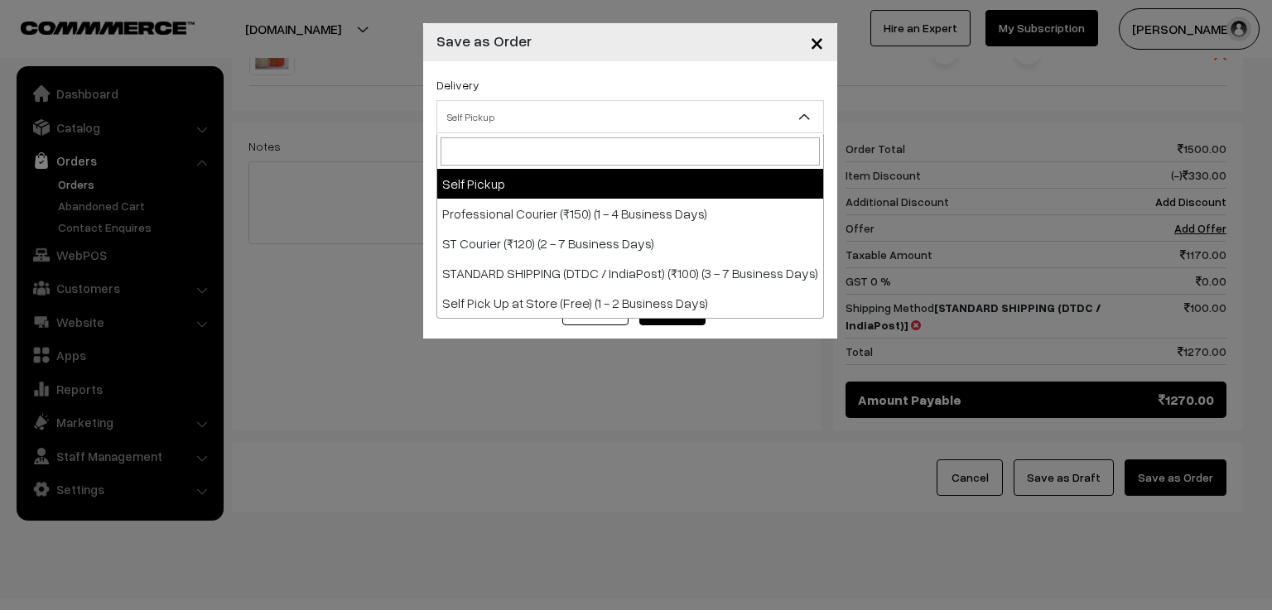
click at [547, 120] on span "Self Pickup" at bounding box center [630, 117] width 386 height 29
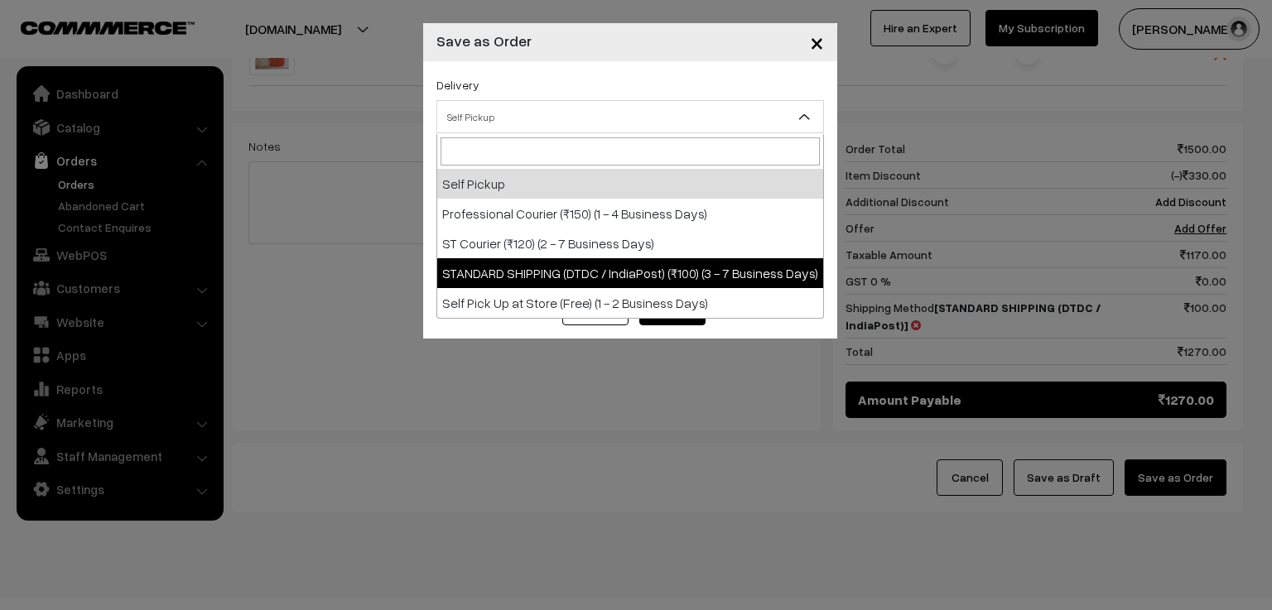
select select "SS3"
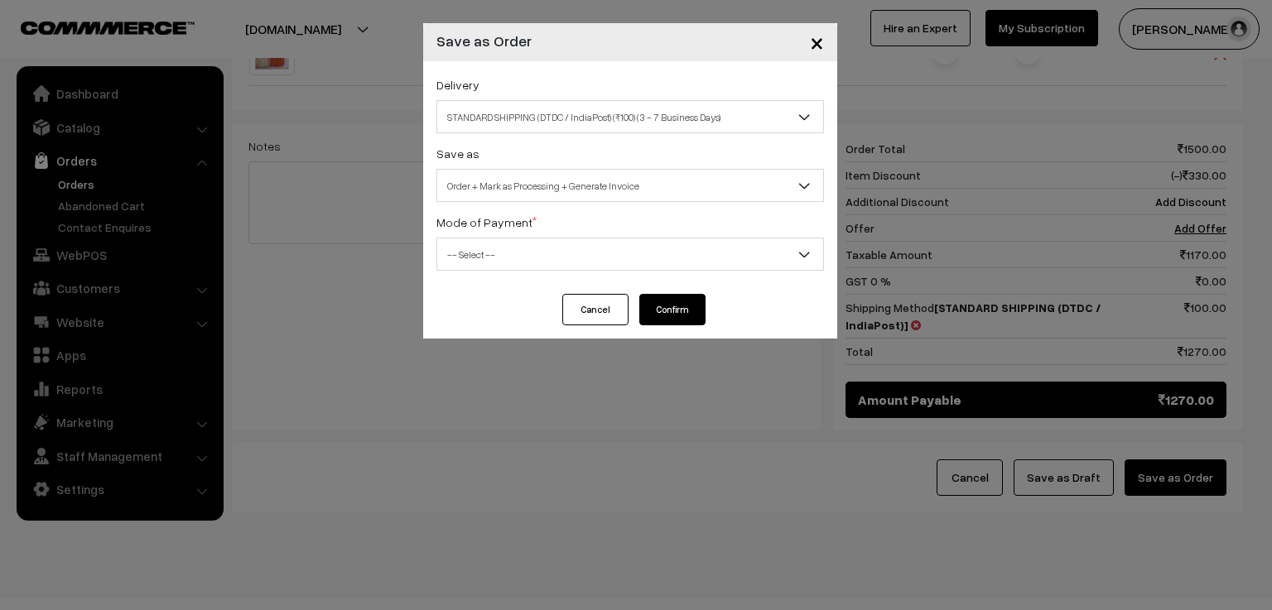
click at [531, 186] on span "Order + Mark as Processing + Generate Invoice" at bounding box center [630, 185] width 386 height 29
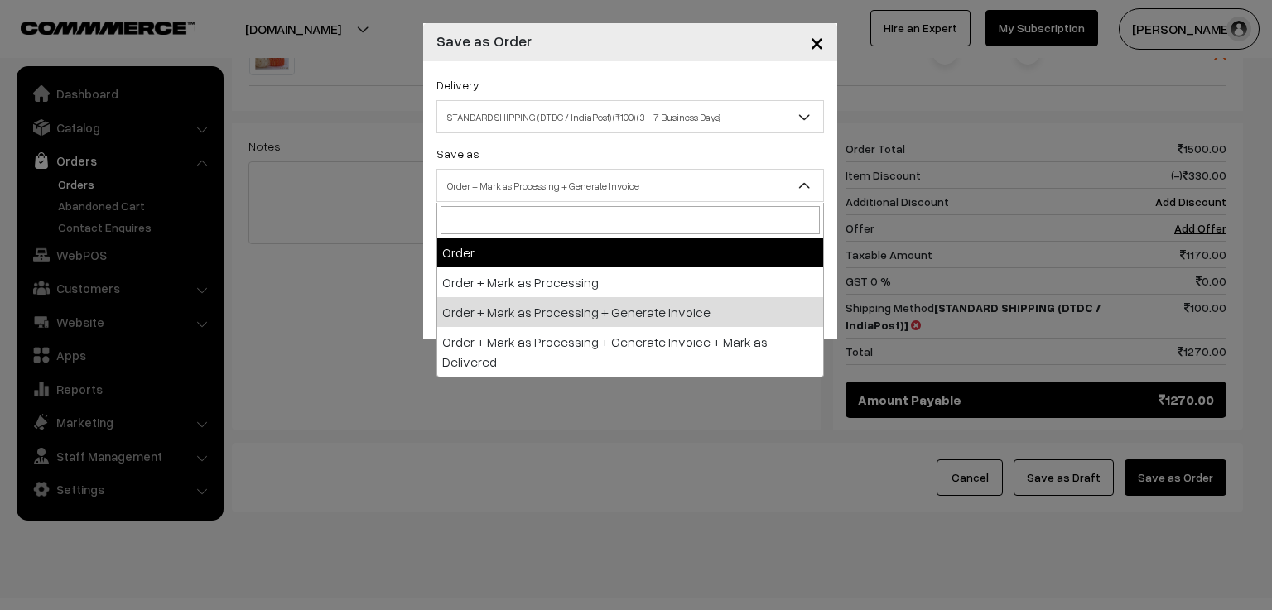
select select "1"
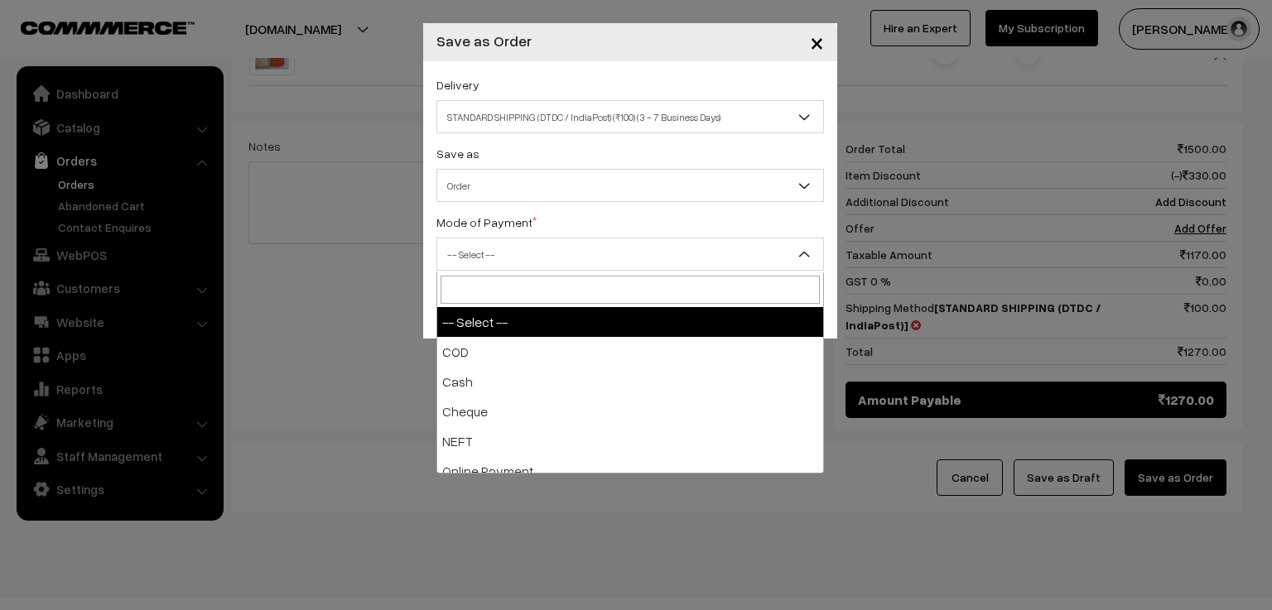
click at [509, 252] on span "-- Select --" at bounding box center [630, 254] width 386 height 29
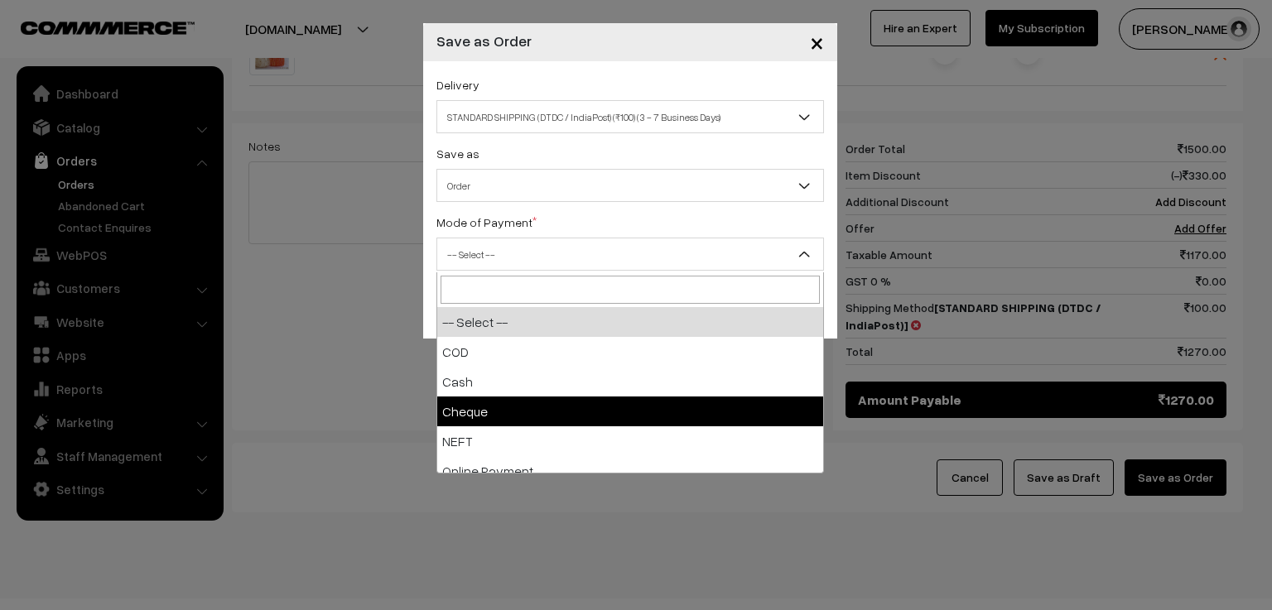
scroll to position [73, 0]
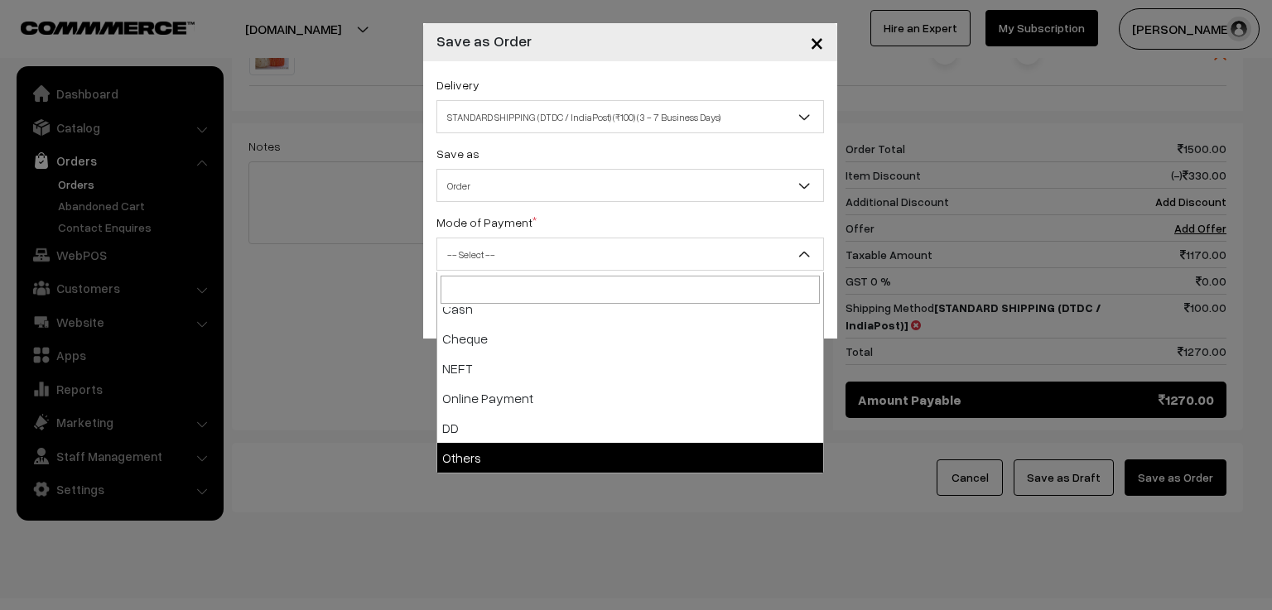
select select "7"
checkbox input "true"
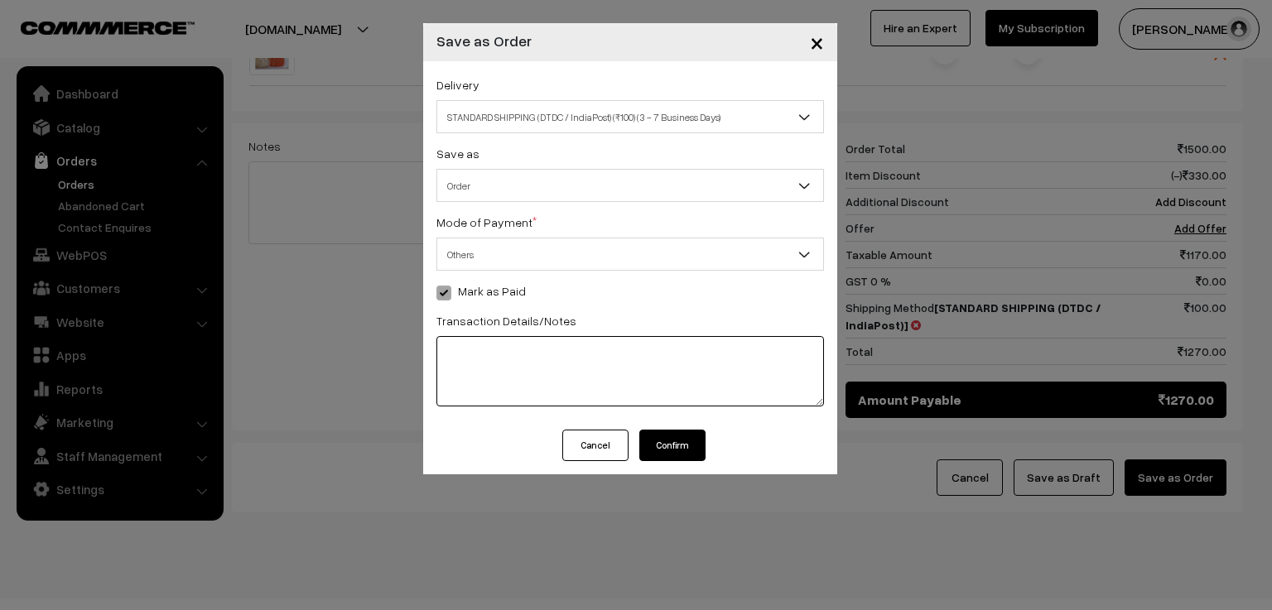
click at [487, 361] on textarea at bounding box center [631, 371] width 388 height 70
type textarea "110512987891"
click at [656, 447] on button "Confirm" at bounding box center [672, 445] width 66 height 31
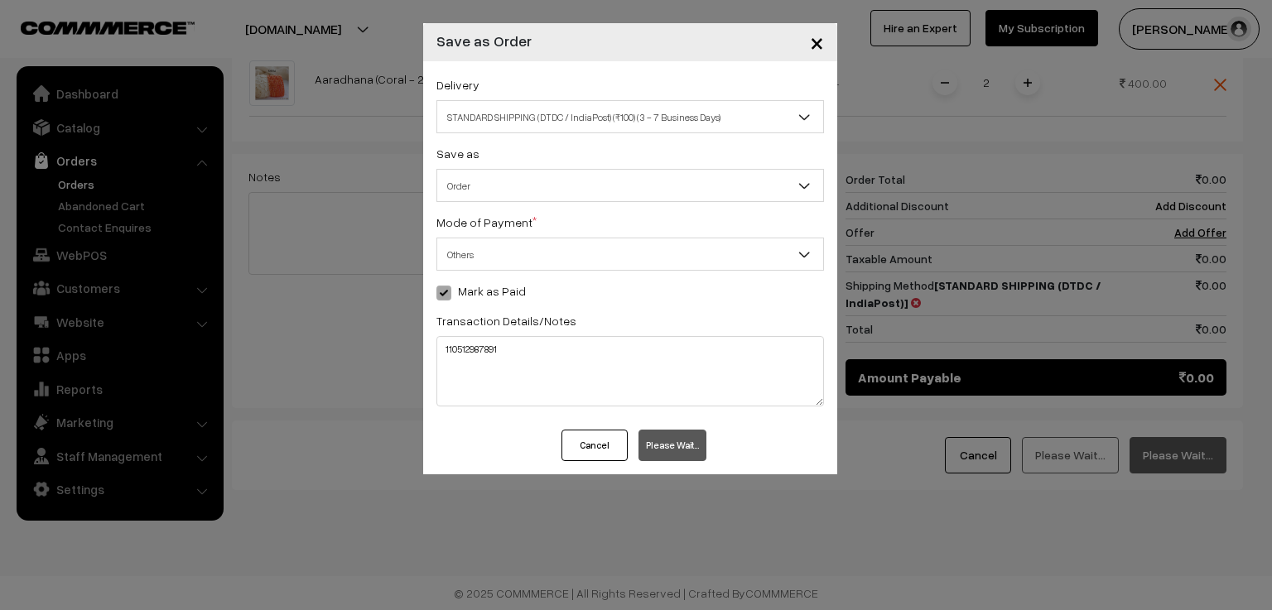
scroll to position [643, 0]
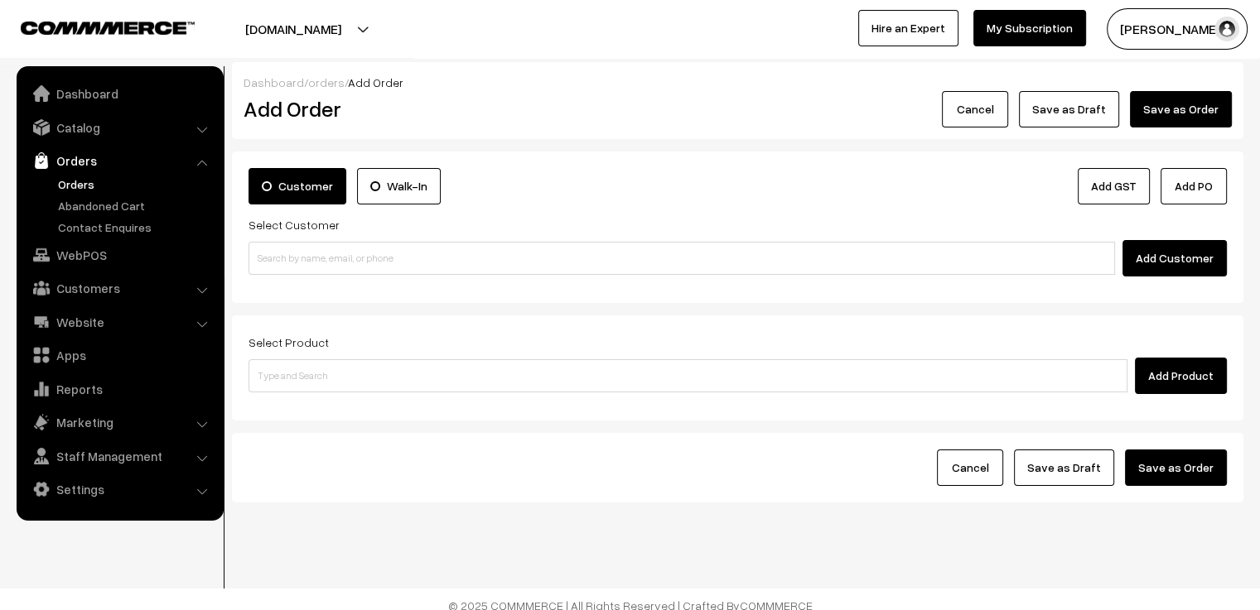
click at [75, 185] on link "Orders" at bounding box center [136, 184] width 164 height 17
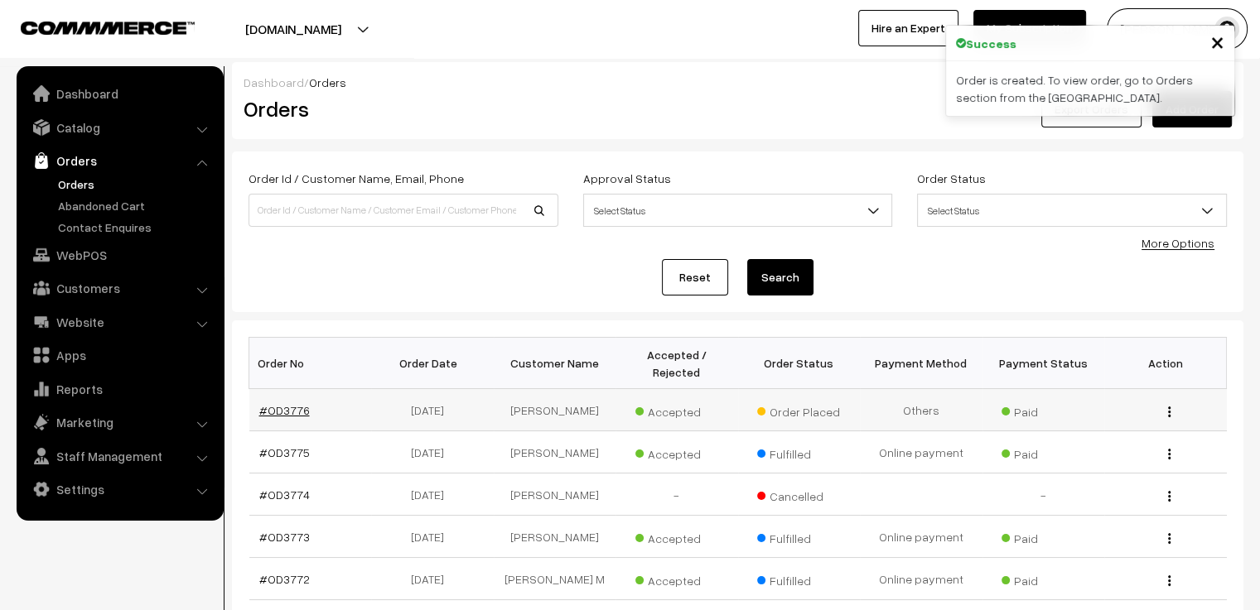
click at [279, 403] on link "#OD3776" at bounding box center [284, 410] width 51 height 14
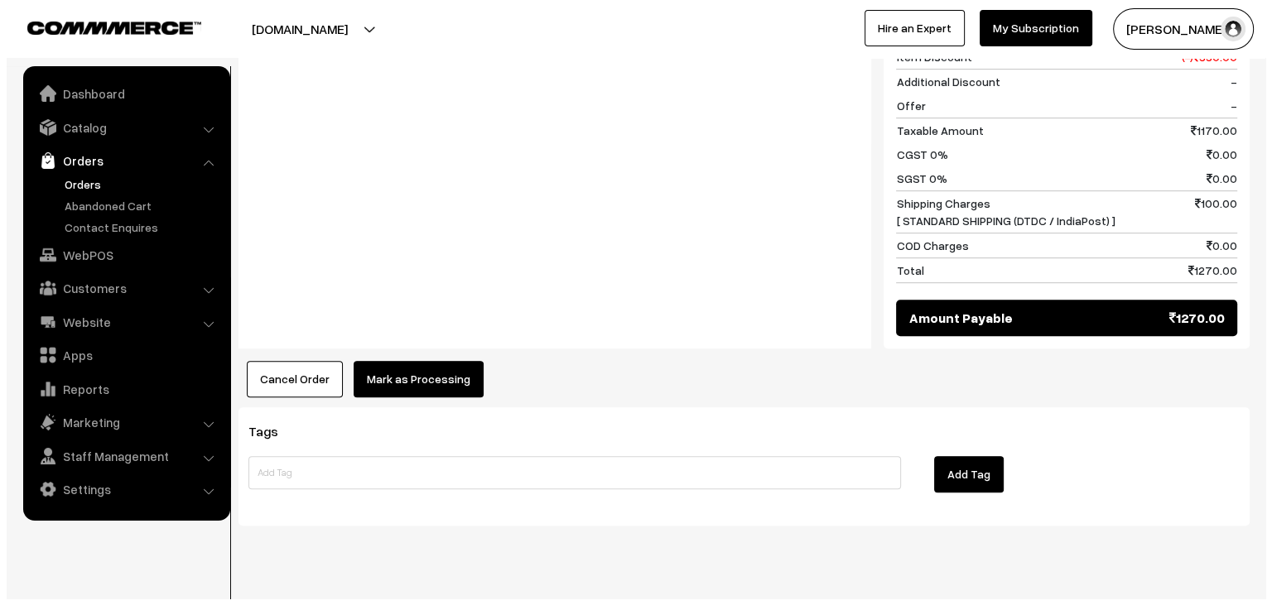
scroll to position [820, 0]
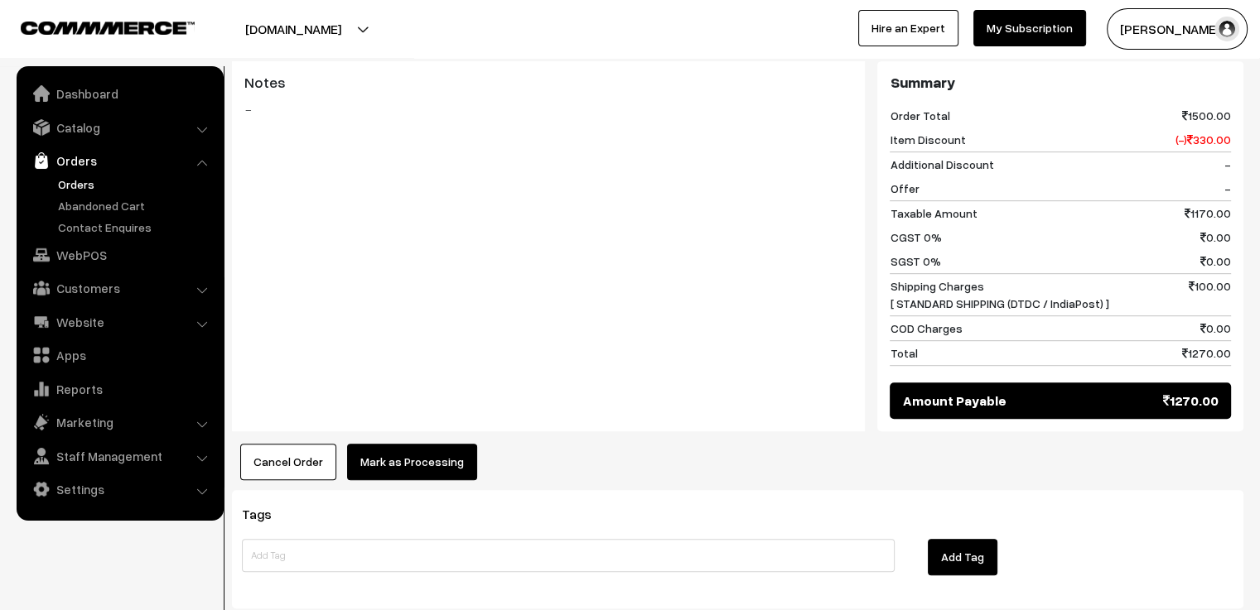
click at [388, 444] on button "Mark as Processing" at bounding box center [412, 462] width 130 height 36
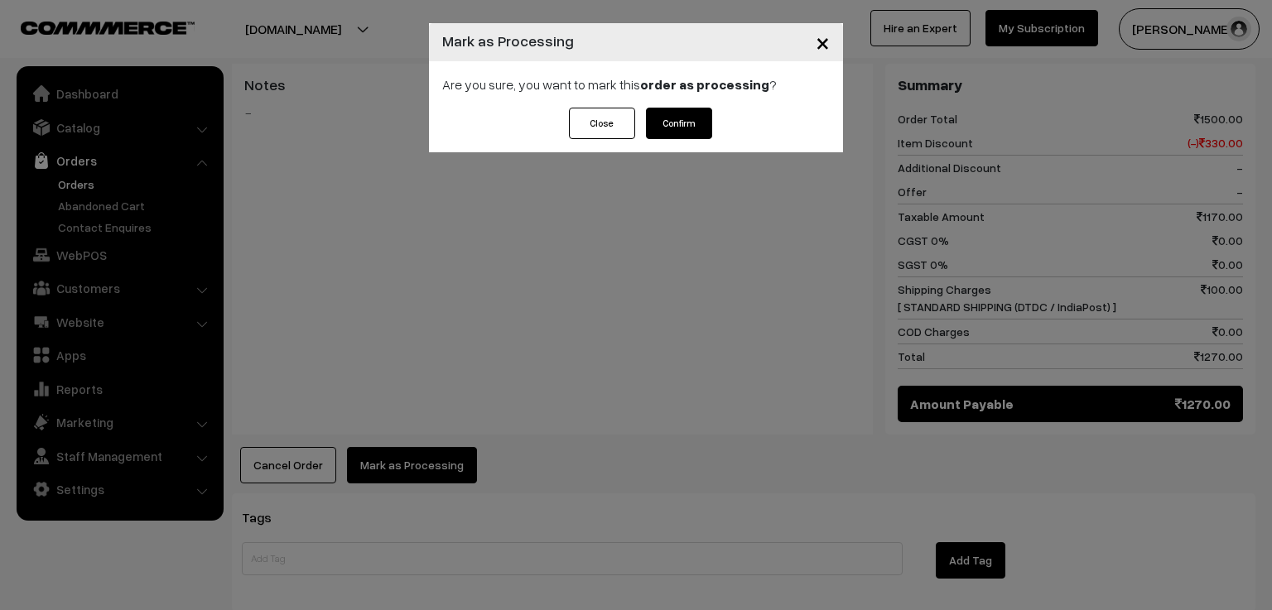
click at [681, 118] on button "Confirm" at bounding box center [679, 123] width 66 height 31
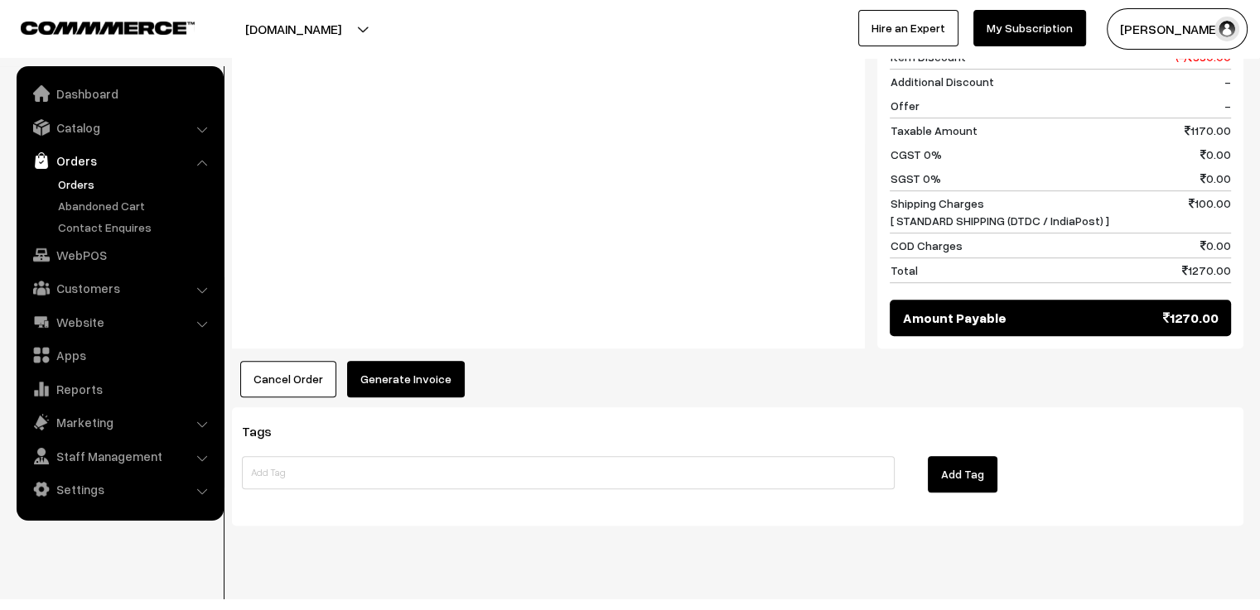
click at [393, 361] on button "Generate Invoice" at bounding box center [406, 379] width 118 height 36
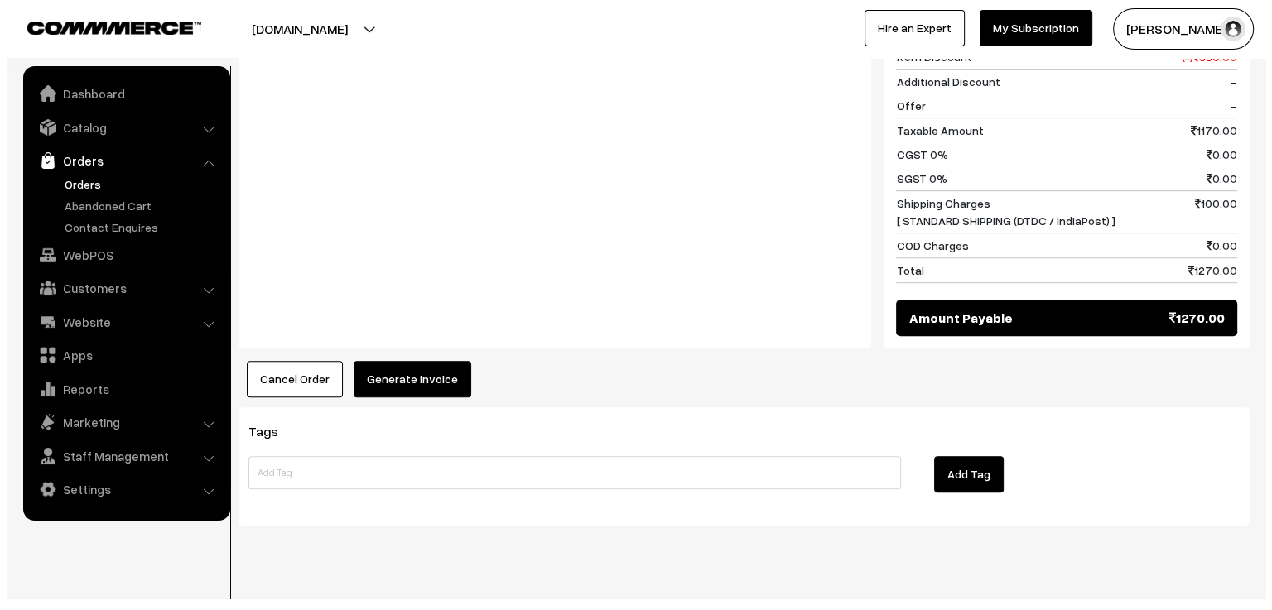
scroll to position [905, 0]
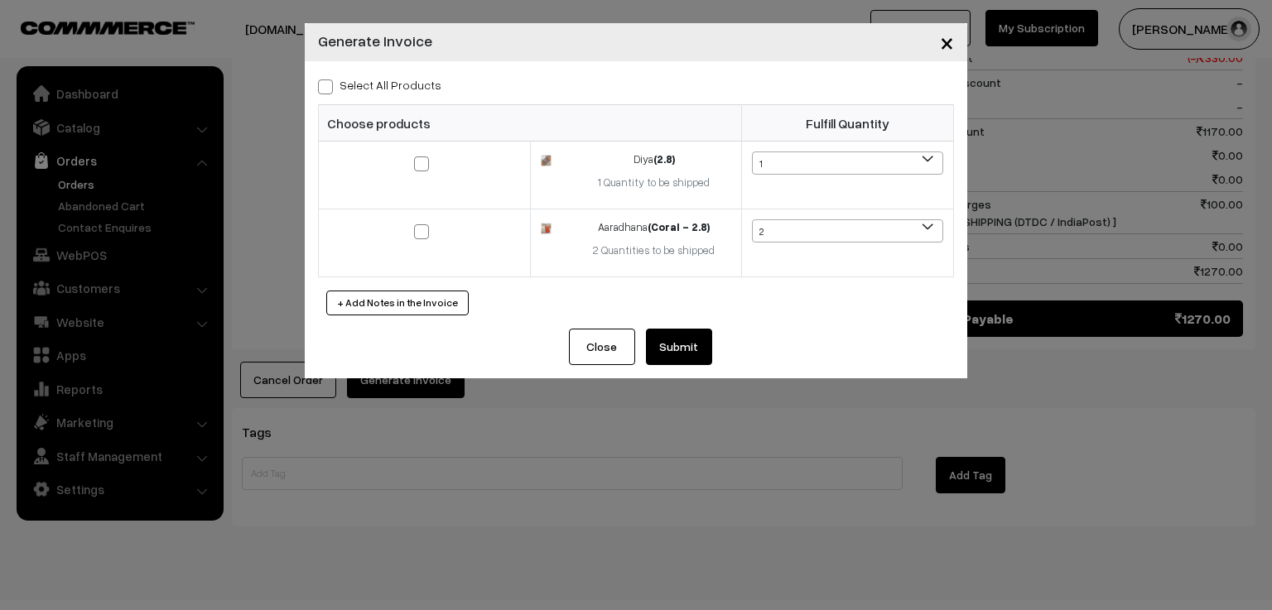
click at [331, 90] on span at bounding box center [325, 87] width 15 height 15
click at [329, 89] on input "Select All Products" at bounding box center [323, 84] width 11 height 11
checkbox input "true"
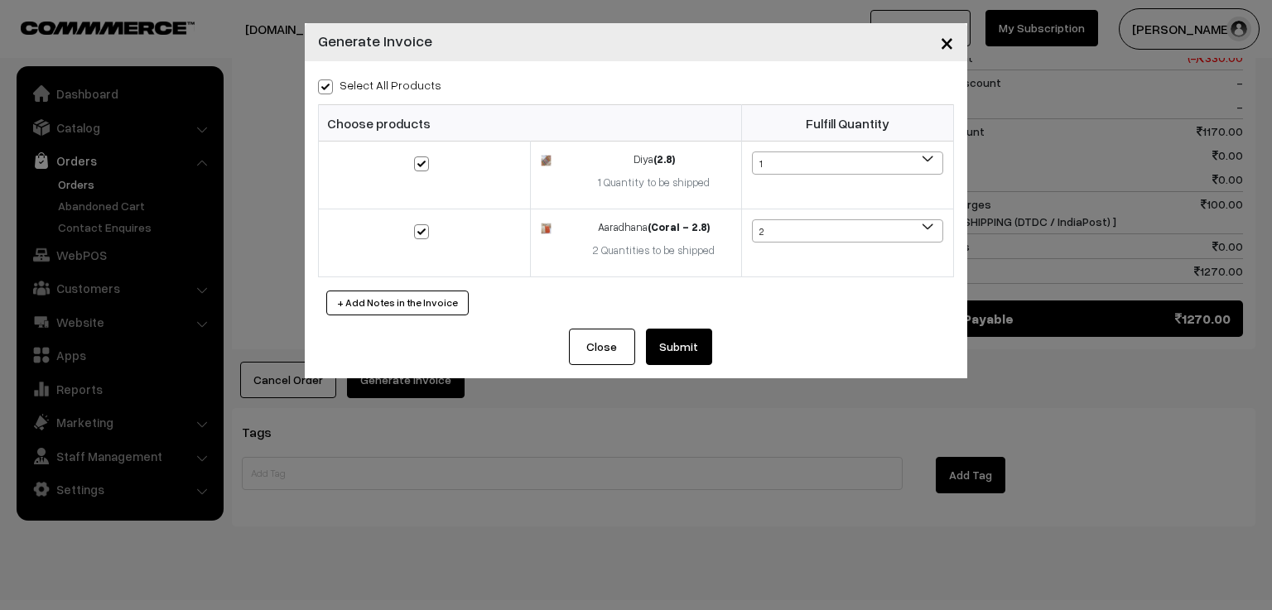
click at [688, 347] on button "Submit" at bounding box center [679, 347] width 66 height 36
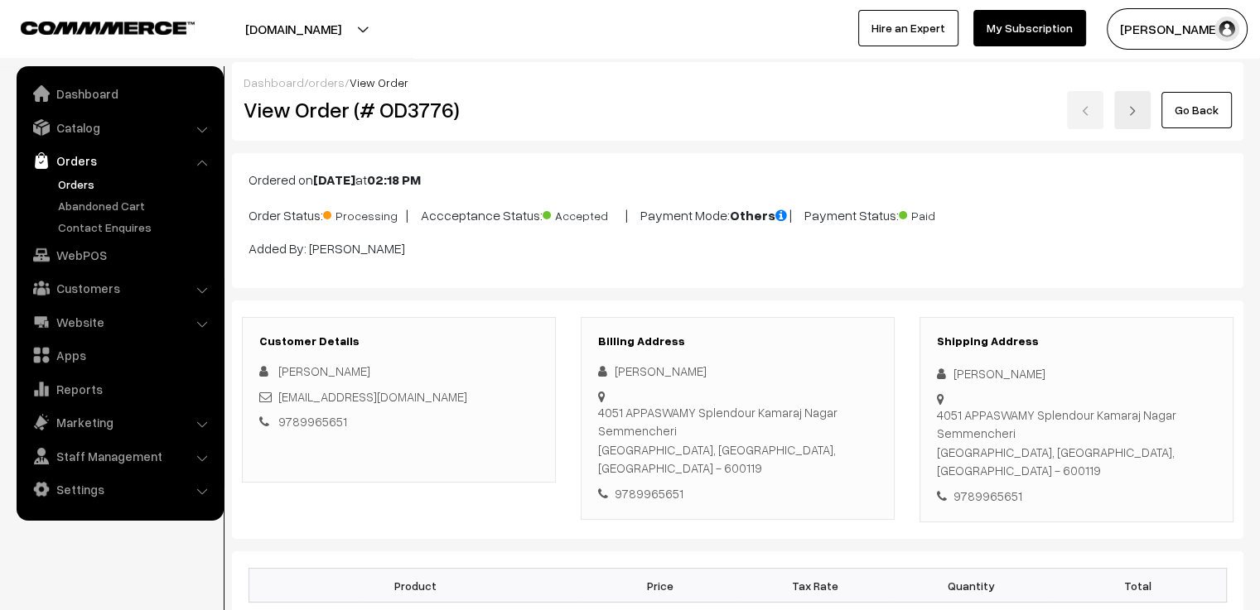
drag, startPoint x: 1030, startPoint y: 480, endPoint x: 936, endPoint y: 377, distance: 139.0
click at [936, 377] on div "Shipping Address [PERSON_NAME] 4051 APPASWAMY Splendour Kamaraj Nagar Semmenche…" at bounding box center [1076, 420] width 314 height 206
copy div "[PERSON_NAME] 4051 APPASWAMY Splendour Kamaraj Nagar Semmencheri [GEOGRAPHIC_DA…"
